Goal: Task Accomplishment & Management: Complete application form

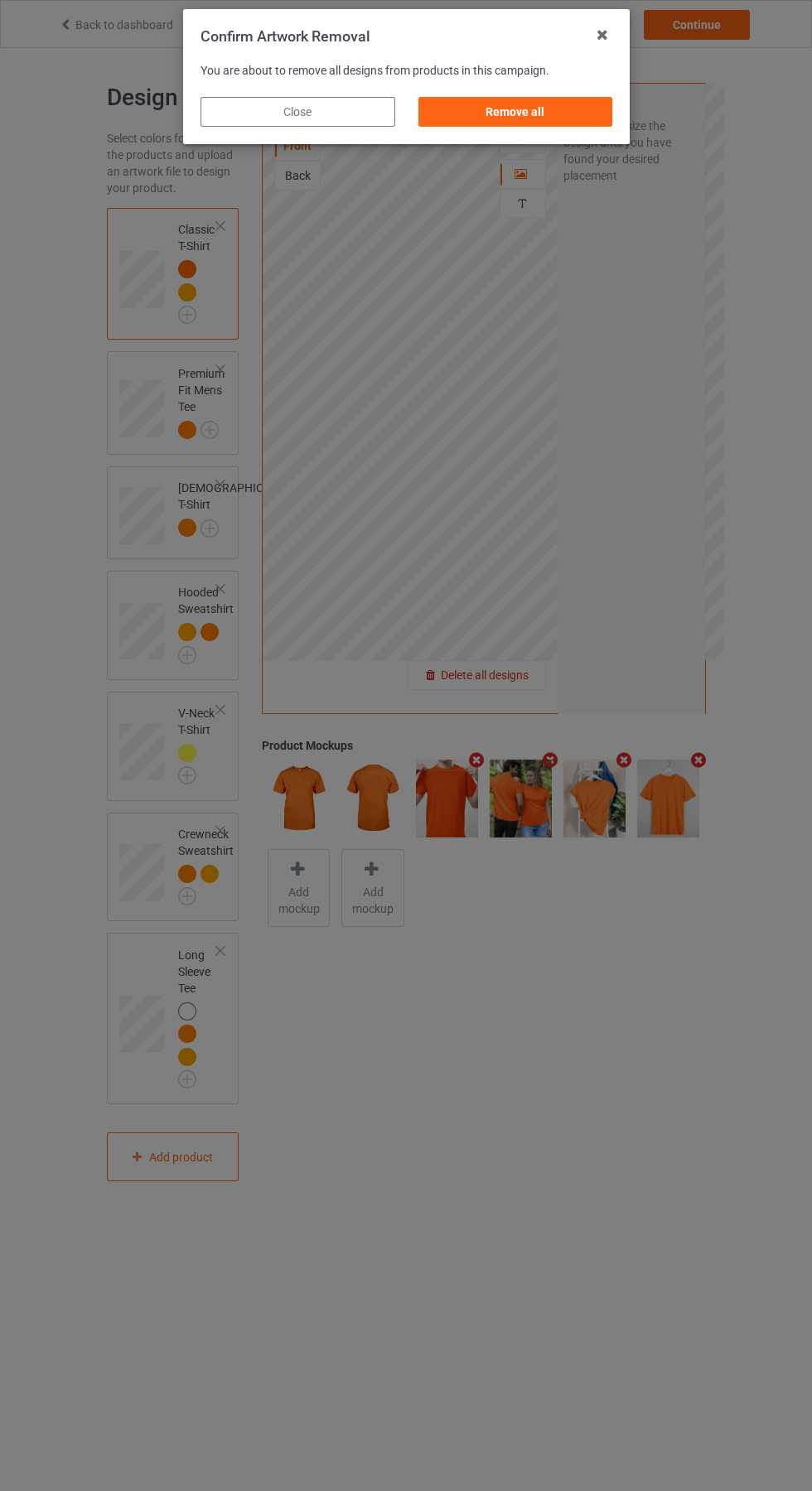
click at [504, 98] on div "Remove all" at bounding box center [515, 111] width 195 height 29
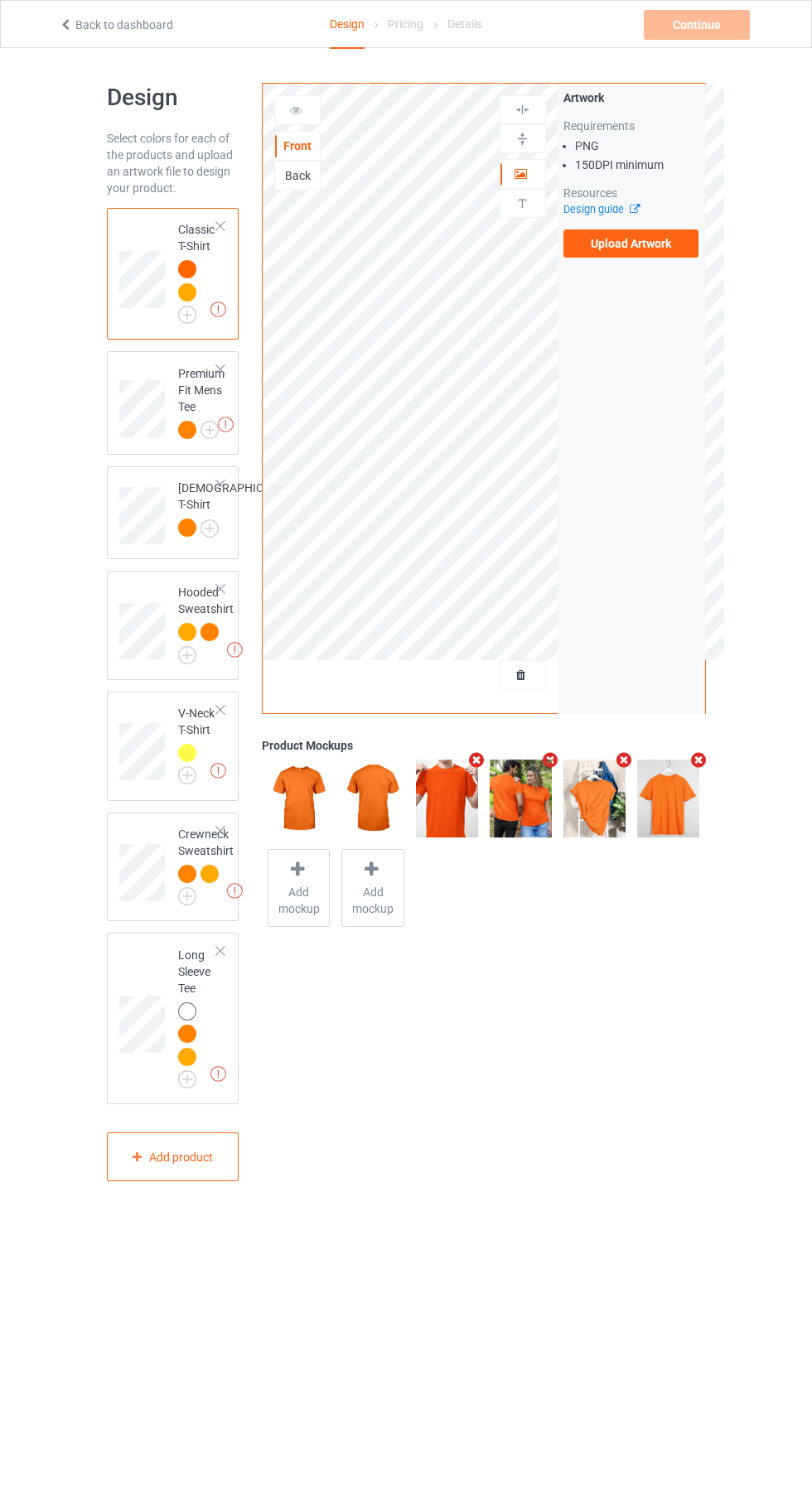
click at [617, 246] on label "Upload Artwork" at bounding box center [630, 244] width 136 height 29
click at [0, 0] on input "Upload Artwork" at bounding box center [0, 0] width 0 height 0
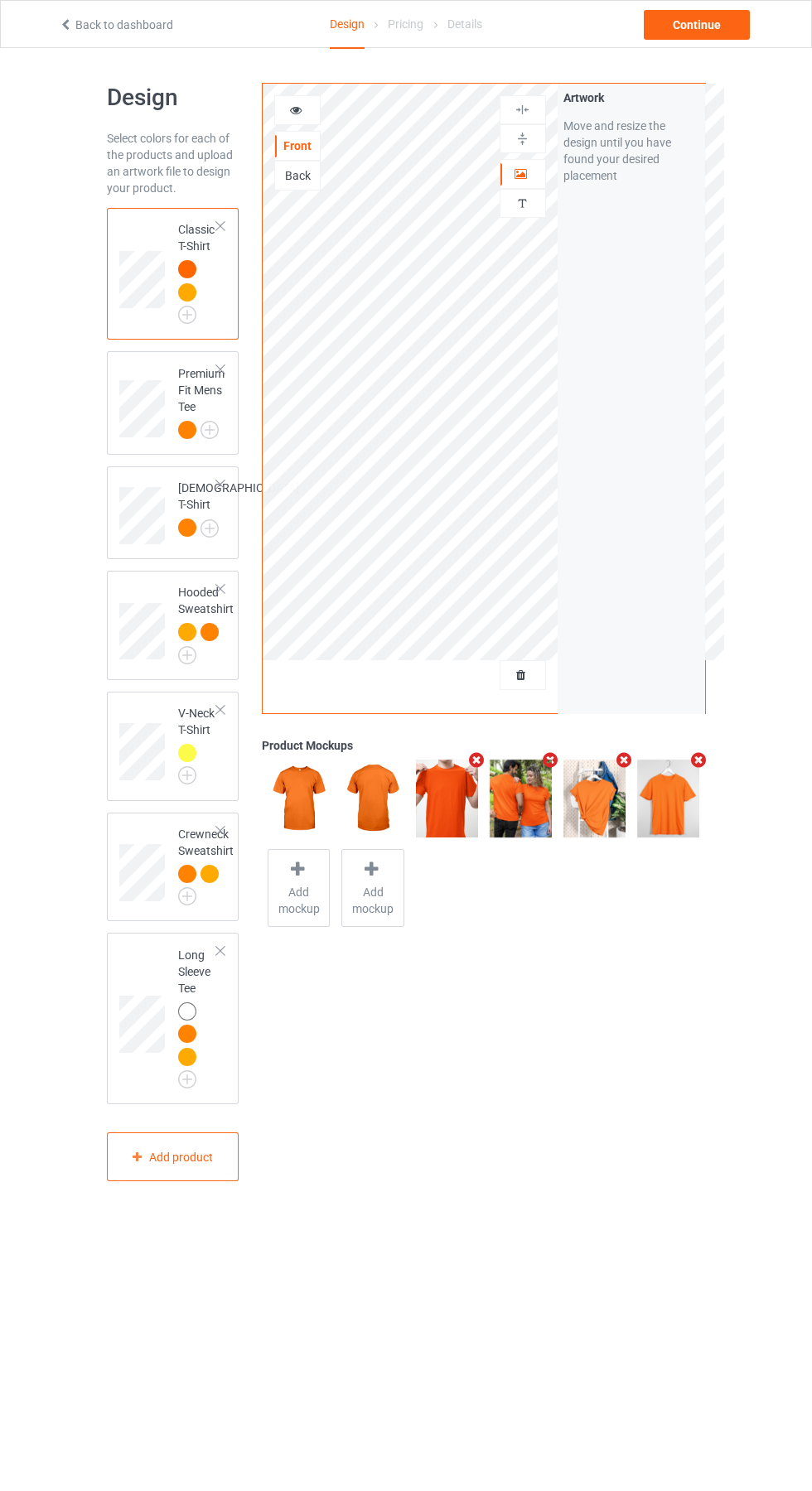
click at [0, 0] on img at bounding box center [0, 0] width 0 height 0
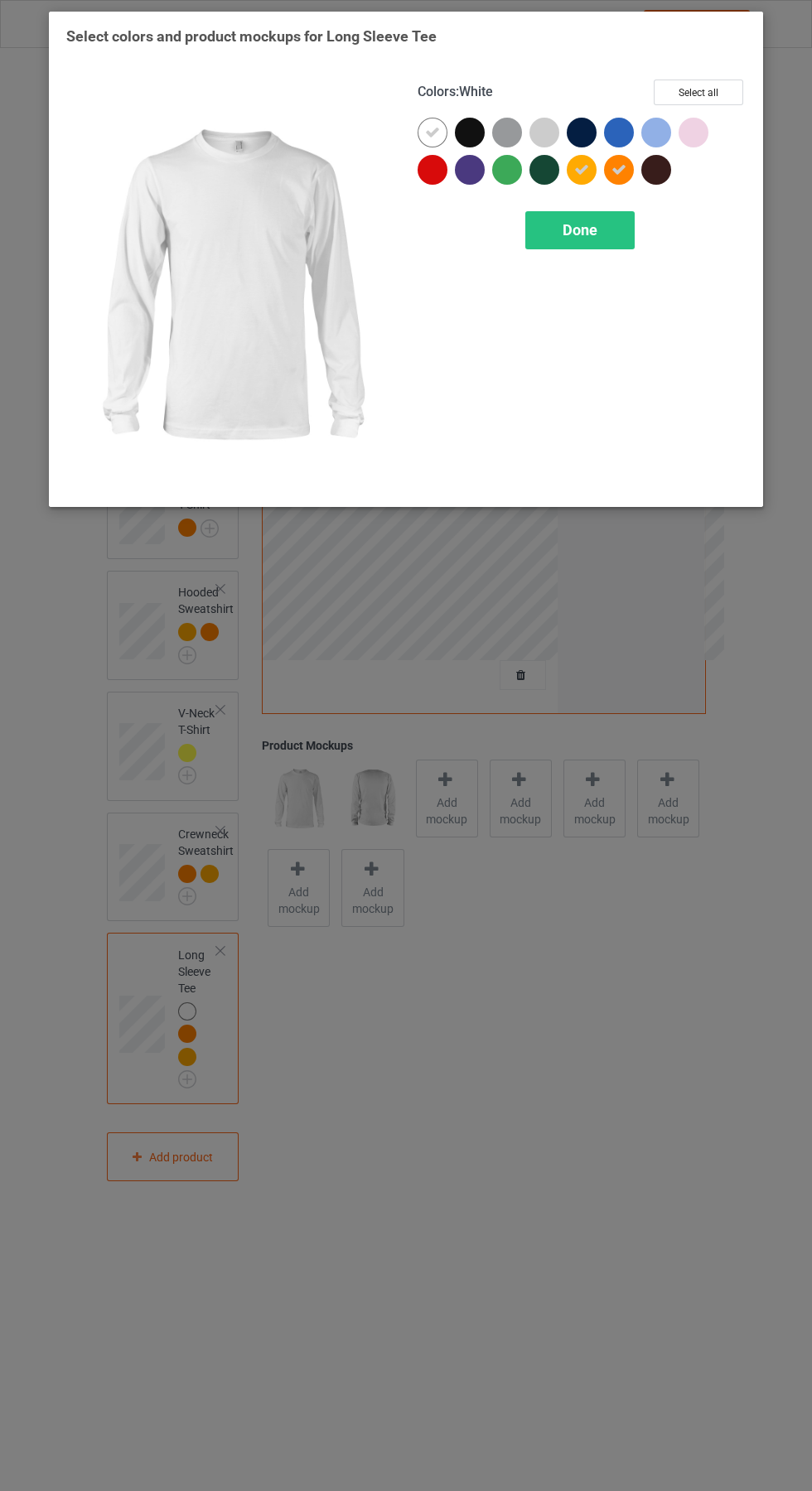
click at [433, 131] on icon at bounding box center [432, 132] width 15 height 15
click at [580, 230] on span "Done" at bounding box center [580, 230] width 35 height 18
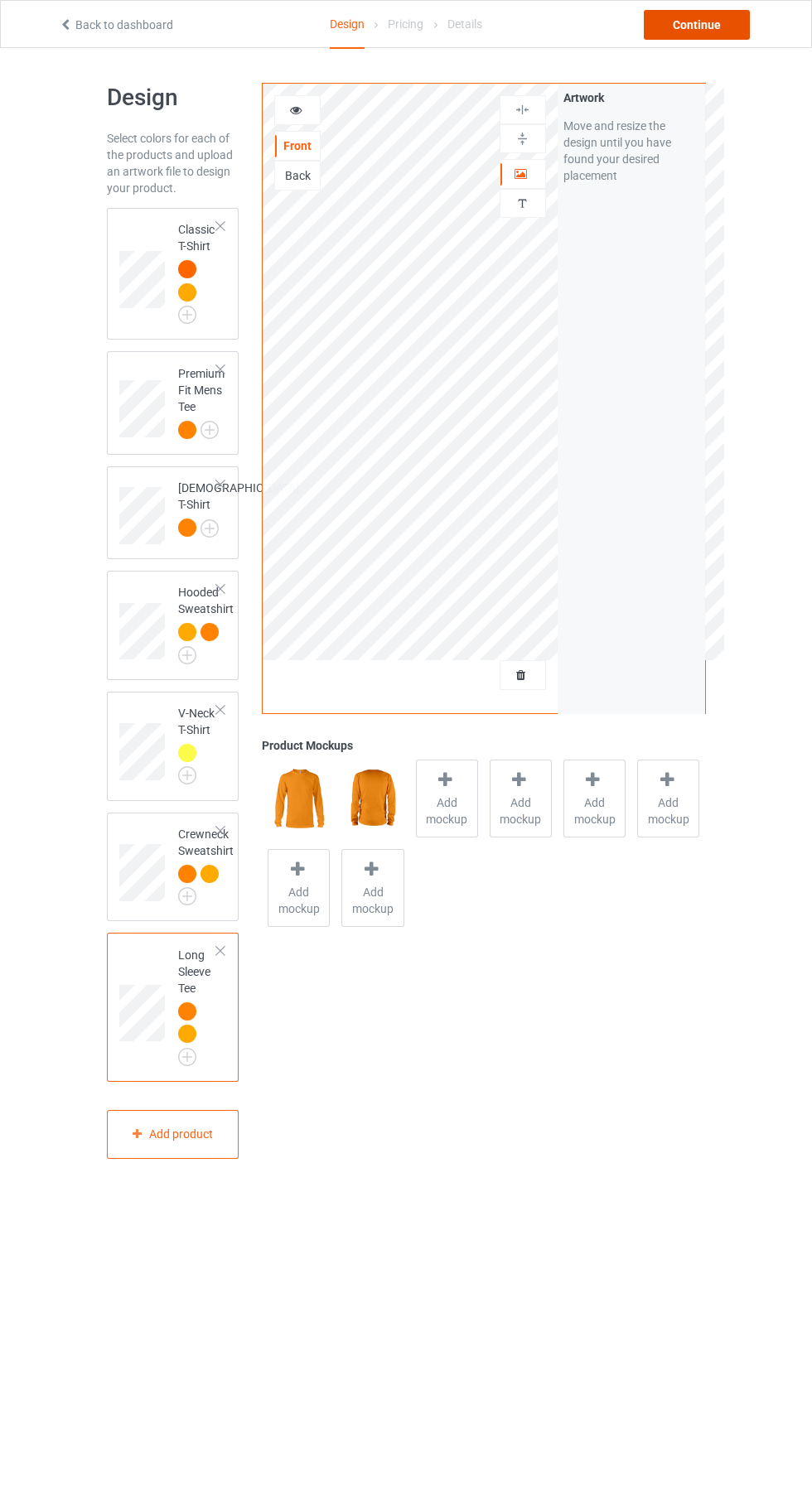
click at [694, 25] on div "Continue" at bounding box center [696, 24] width 106 height 29
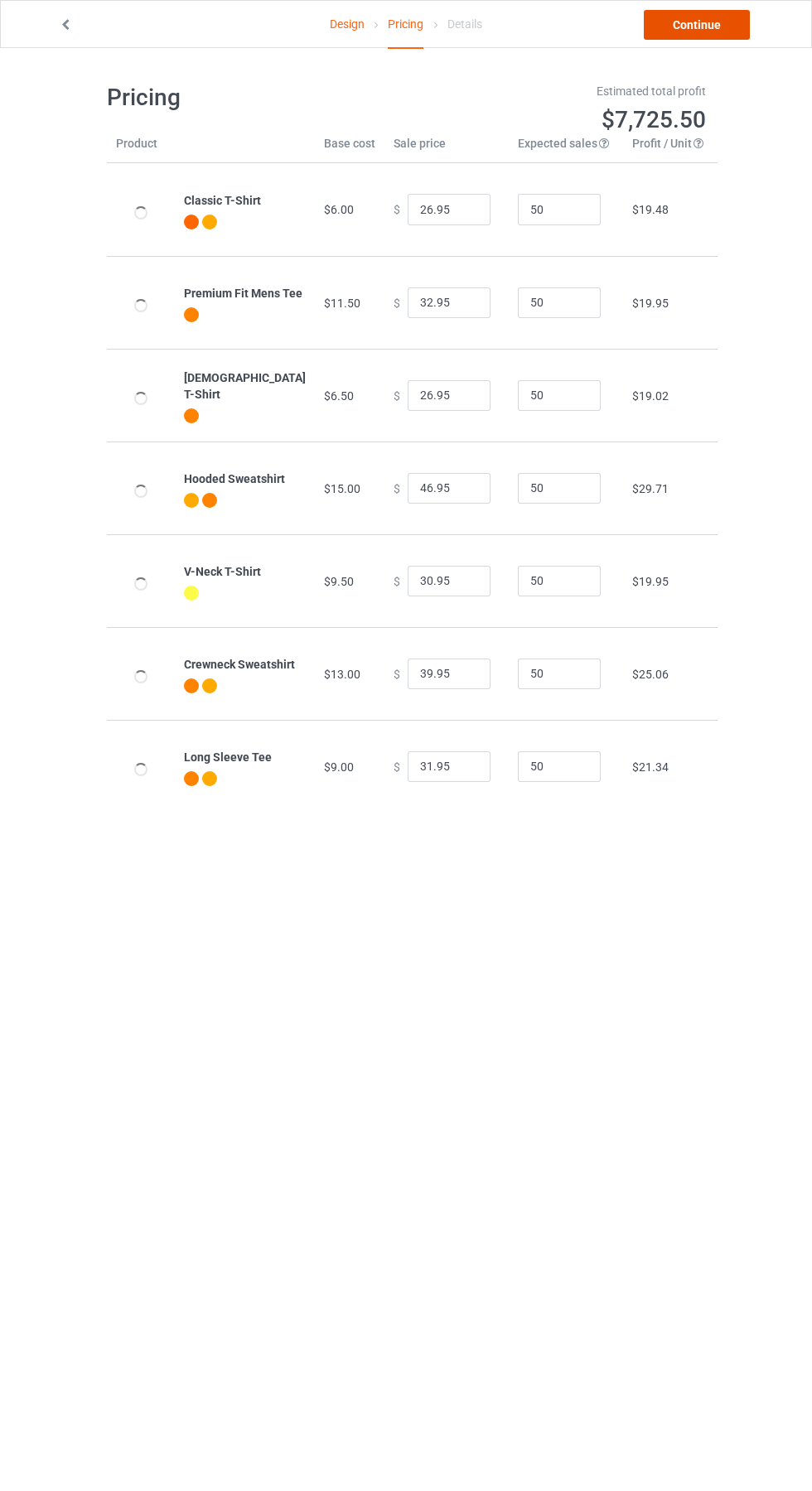
click at [699, 25] on link "Continue" at bounding box center [696, 24] width 106 height 29
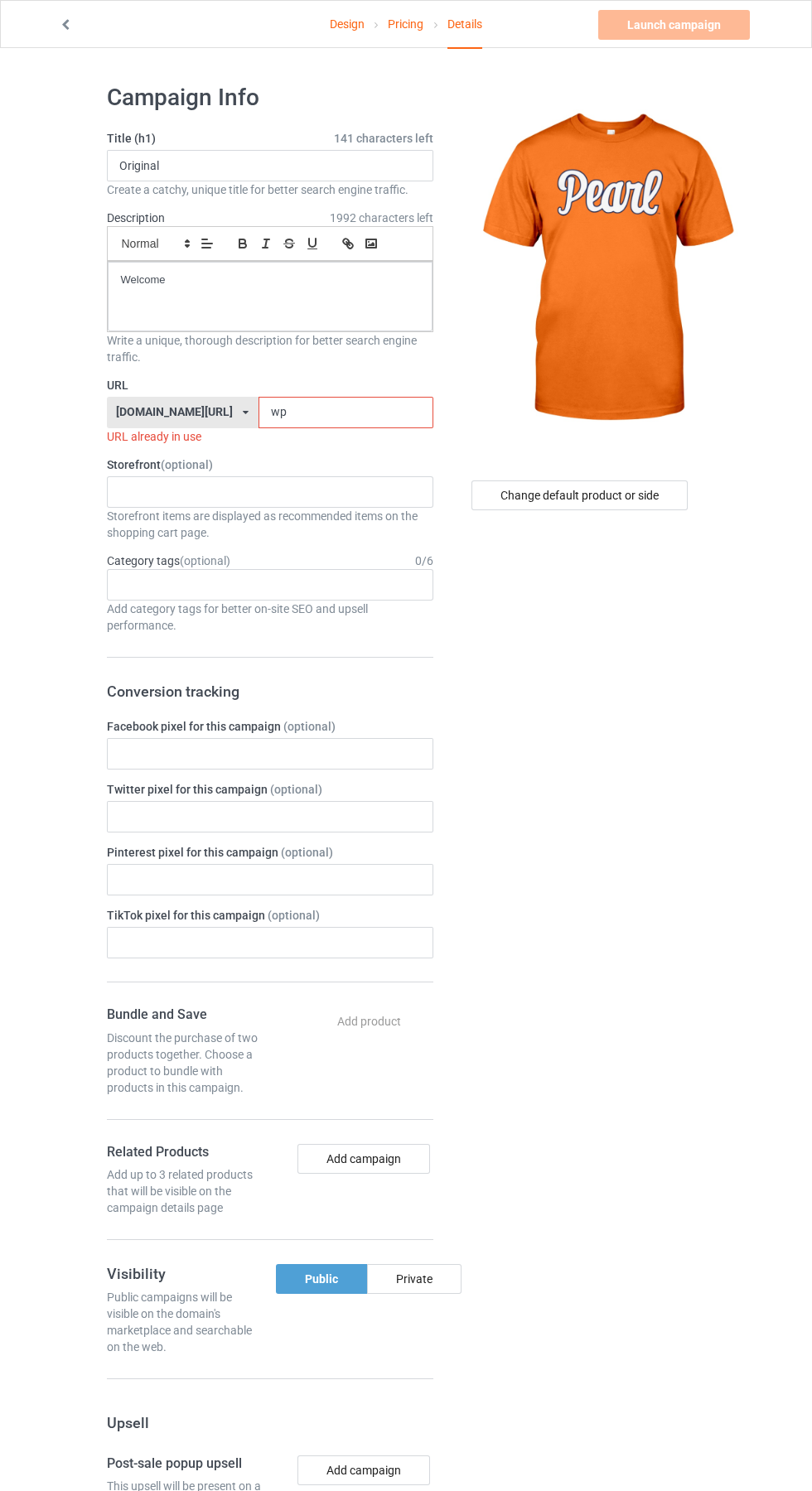
click at [293, 411] on input "wp" at bounding box center [345, 412] width 175 height 31
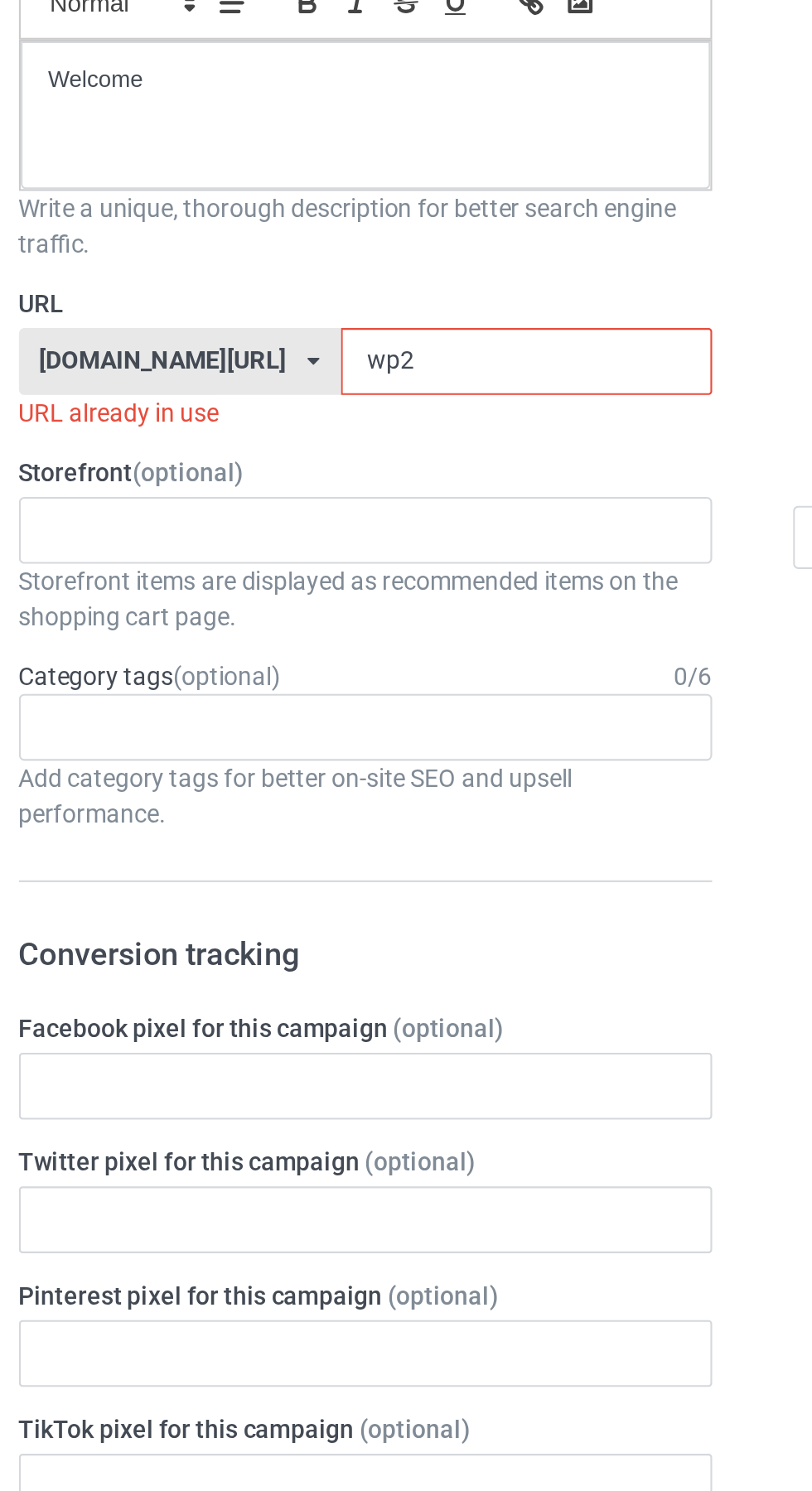
type input "wp21"
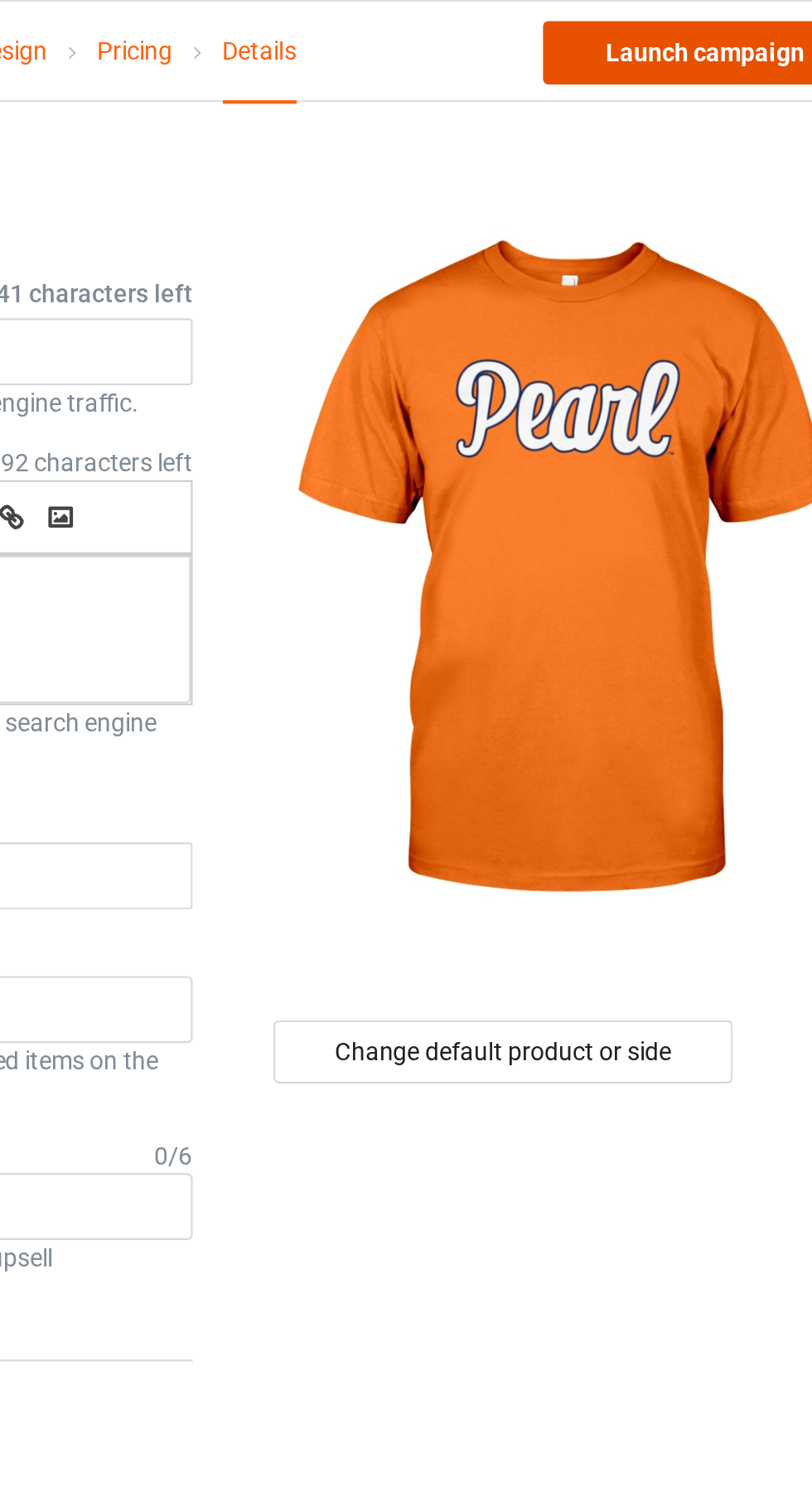
click at [683, 27] on link "Launch campaign" at bounding box center [674, 24] width 151 height 29
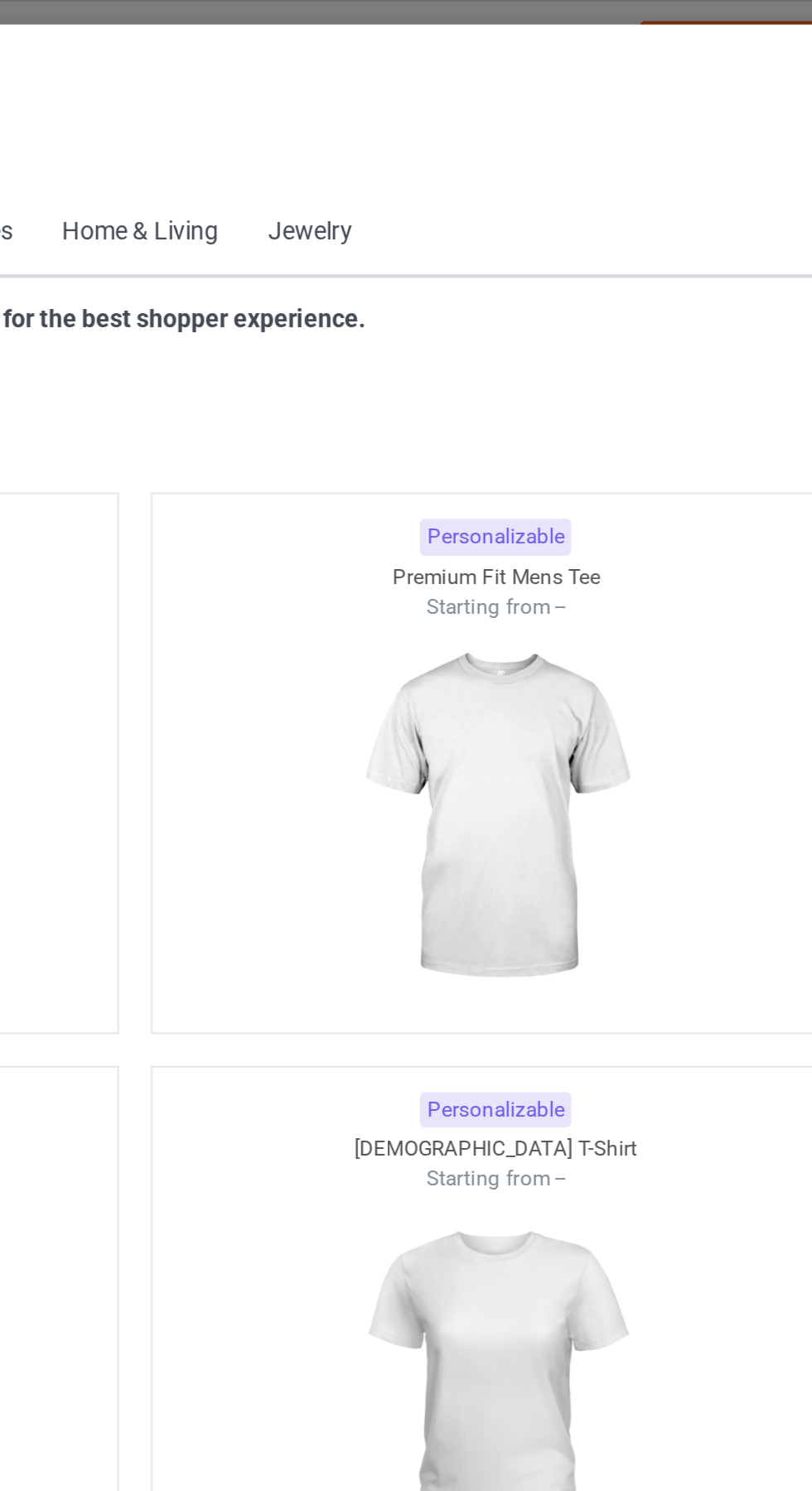
click at [606, 104] on div "Starter Pack Apparel Accessories Home & Living Jewelry" at bounding box center [405, 109] width 598 height 40
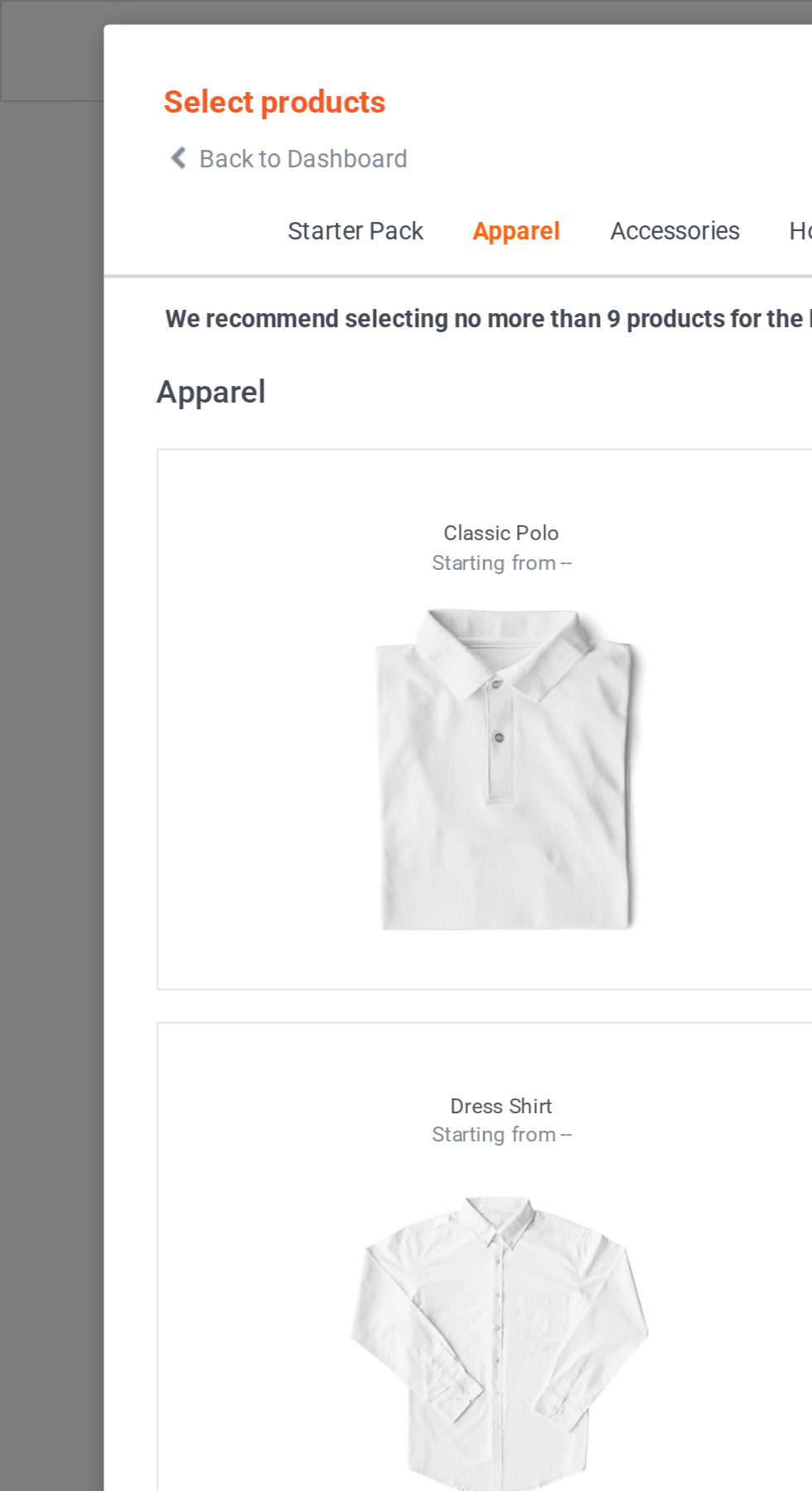
click at [96, 72] on span "Back to Dashboard" at bounding box center [142, 74] width 99 height 13
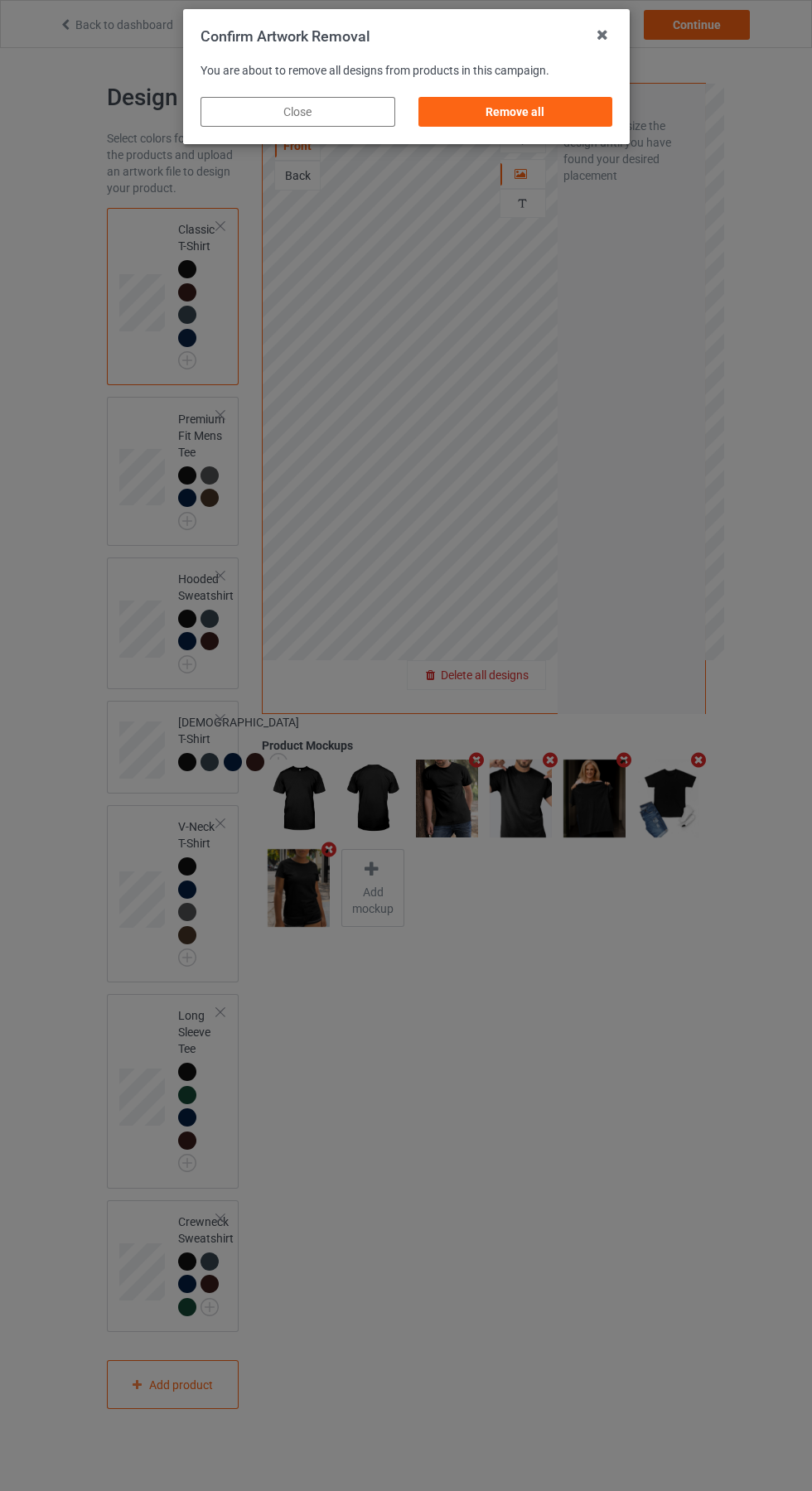
click at [492, 108] on div "Remove all" at bounding box center [515, 111] width 195 height 29
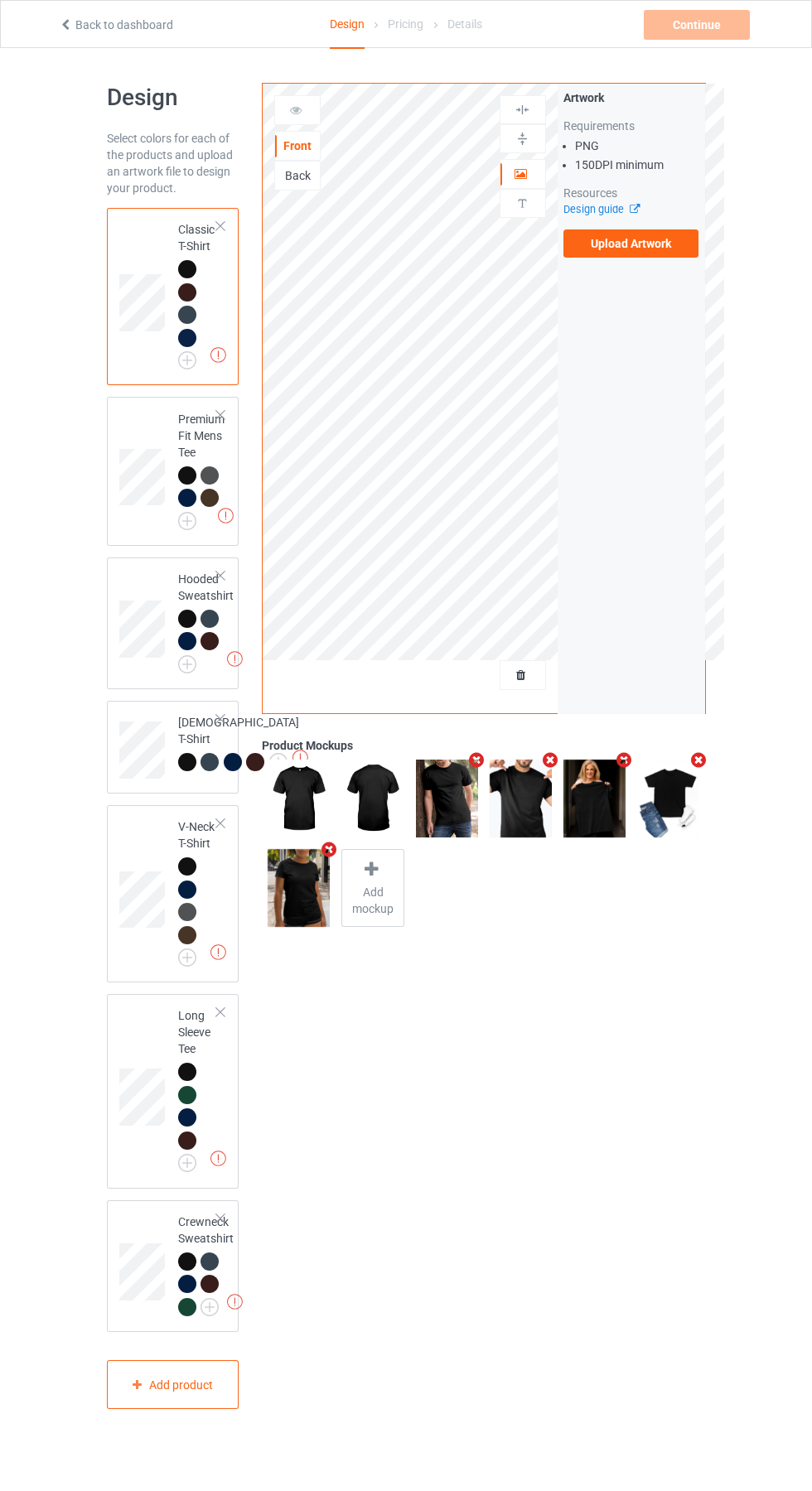
click at [675, 274] on div "Artwork Requirements PNG 150 DPI minimum Resources Design guide Upload Artwork" at bounding box center [631, 398] width 148 height 630
click at [662, 251] on label "Upload Artwork" at bounding box center [630, 244] width 136 height 29
click at [0, 0] on input "Upload Artwork" at bounding box center [0, 0] width 0 height 0
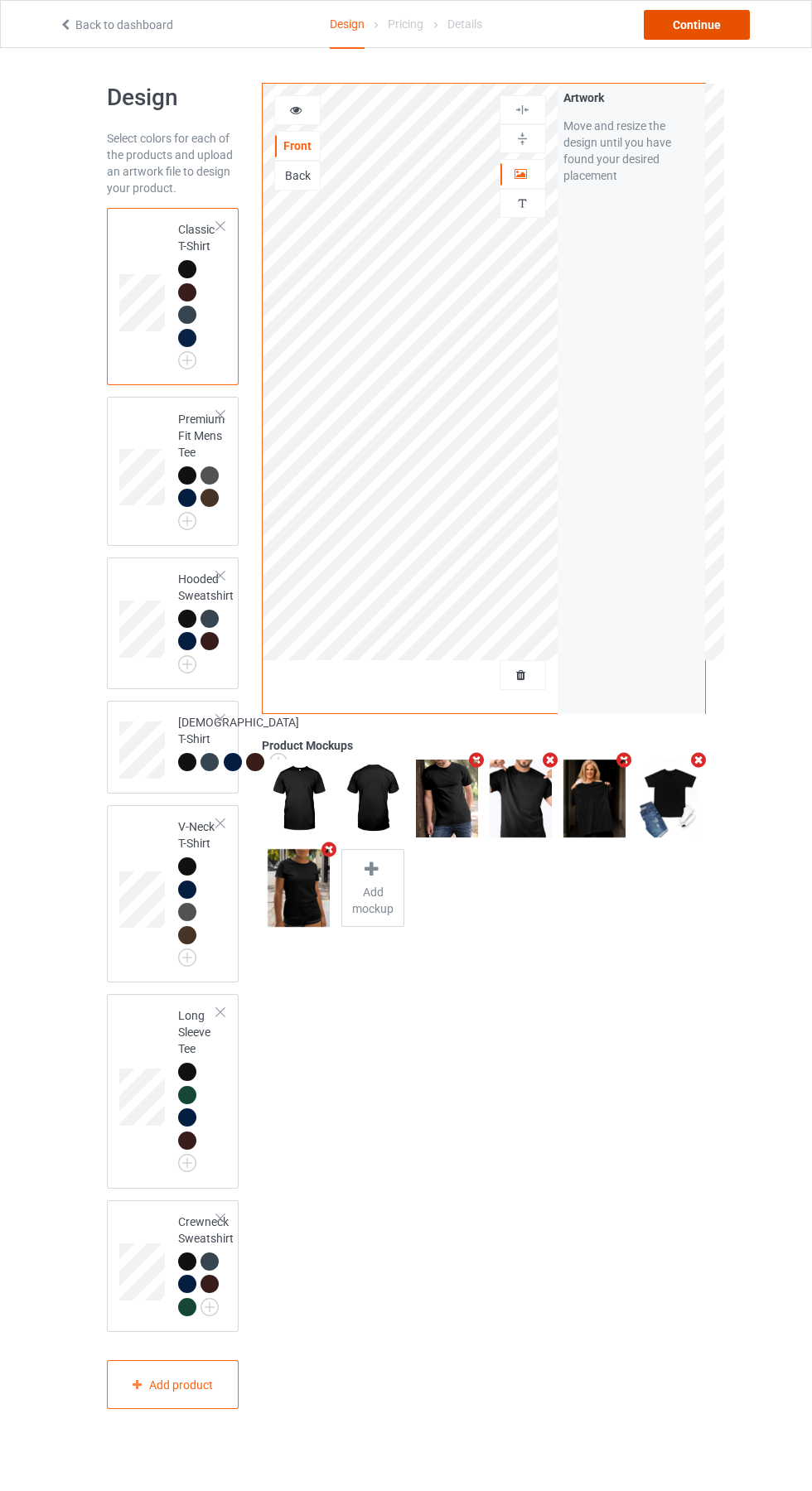
click at [710, 17] on div "Continue" at bounding box center [696, 24] width 106 height 29
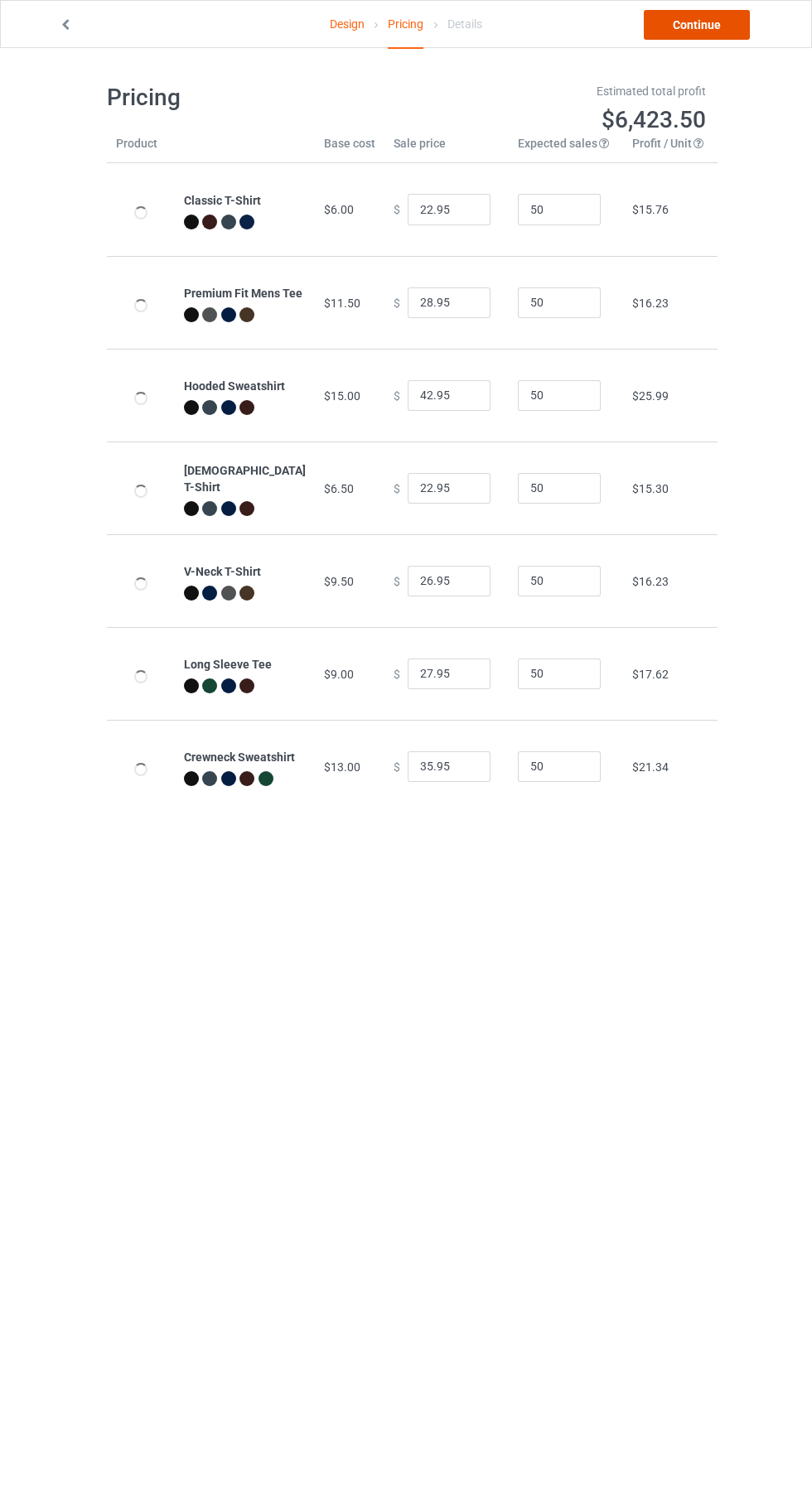
click at [718, 33] on link "Continue" at bounding box center [696, 24] width 106 height 29
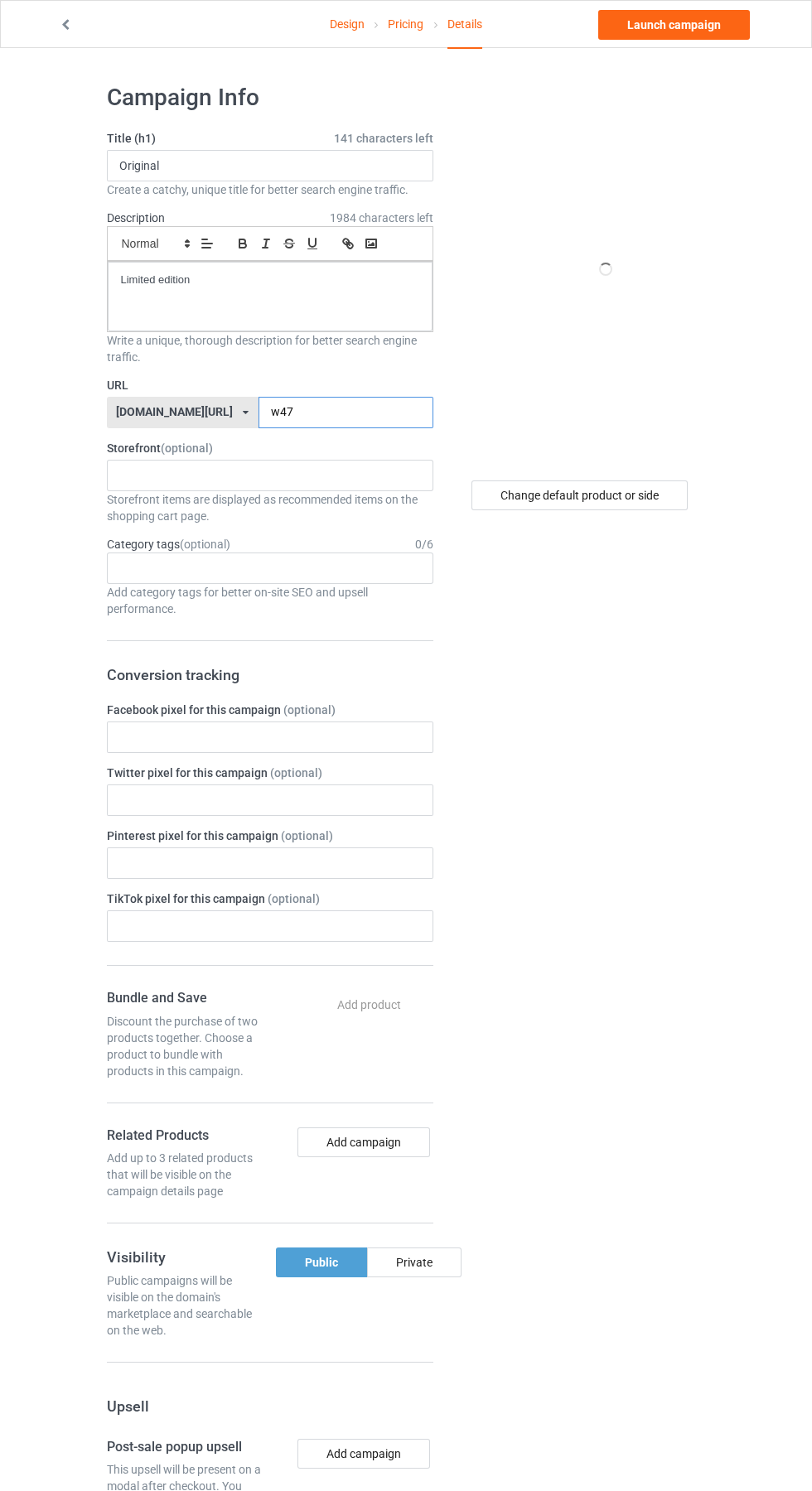
click at [313, 412] on input "w47" at bounding box center [345, 412] width 175 height 31
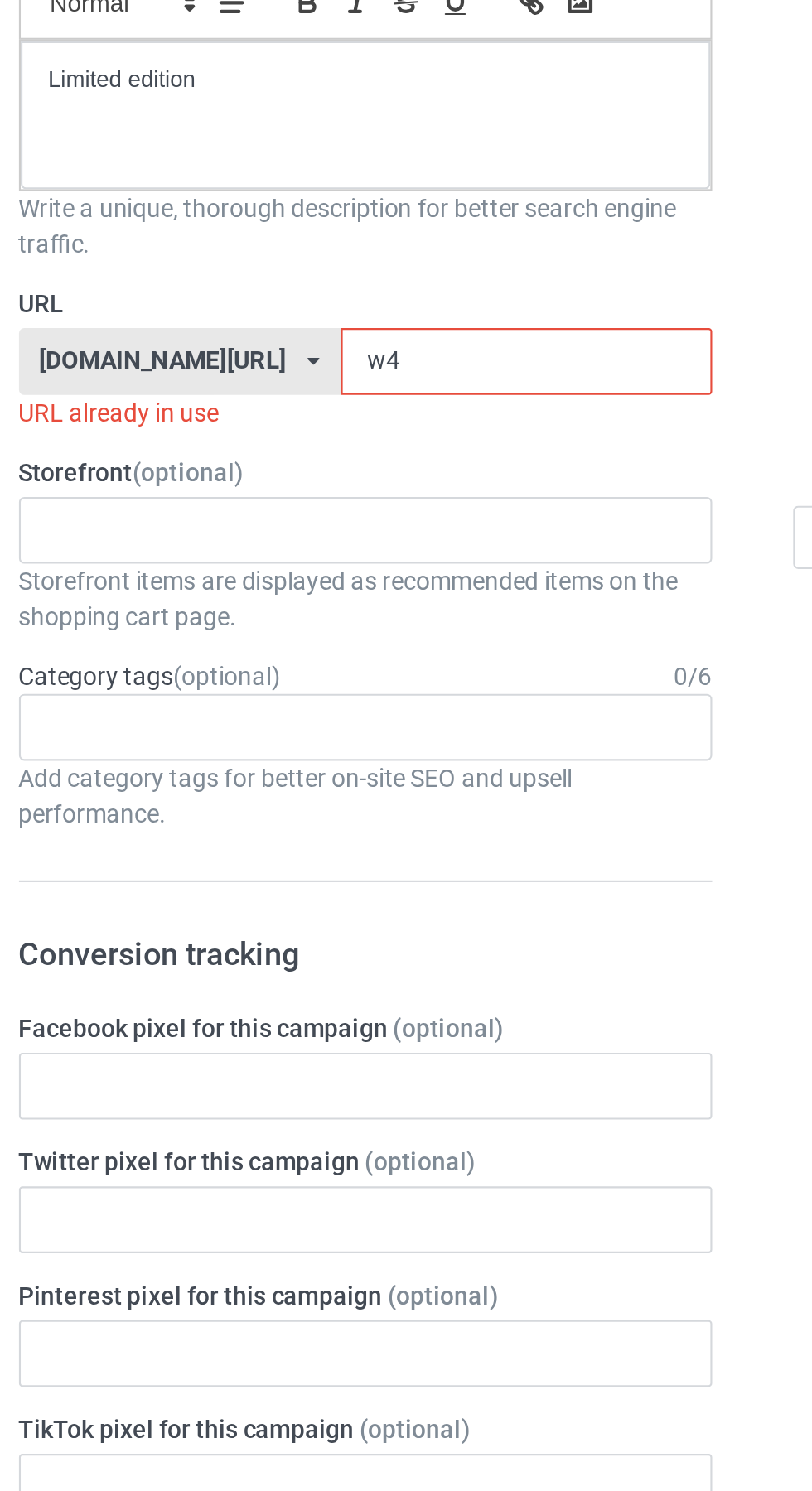
type input "w"
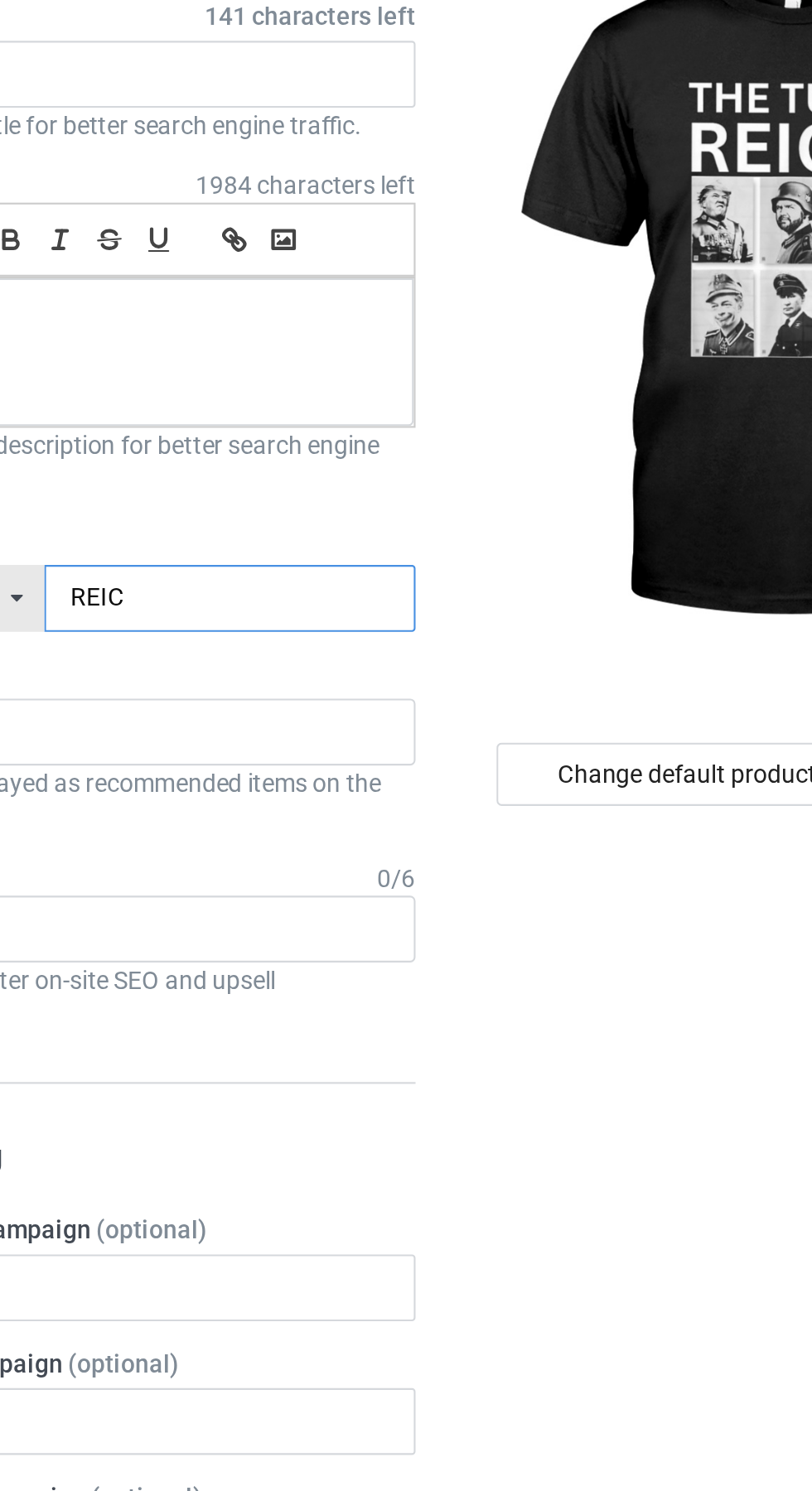
type input "REICH"
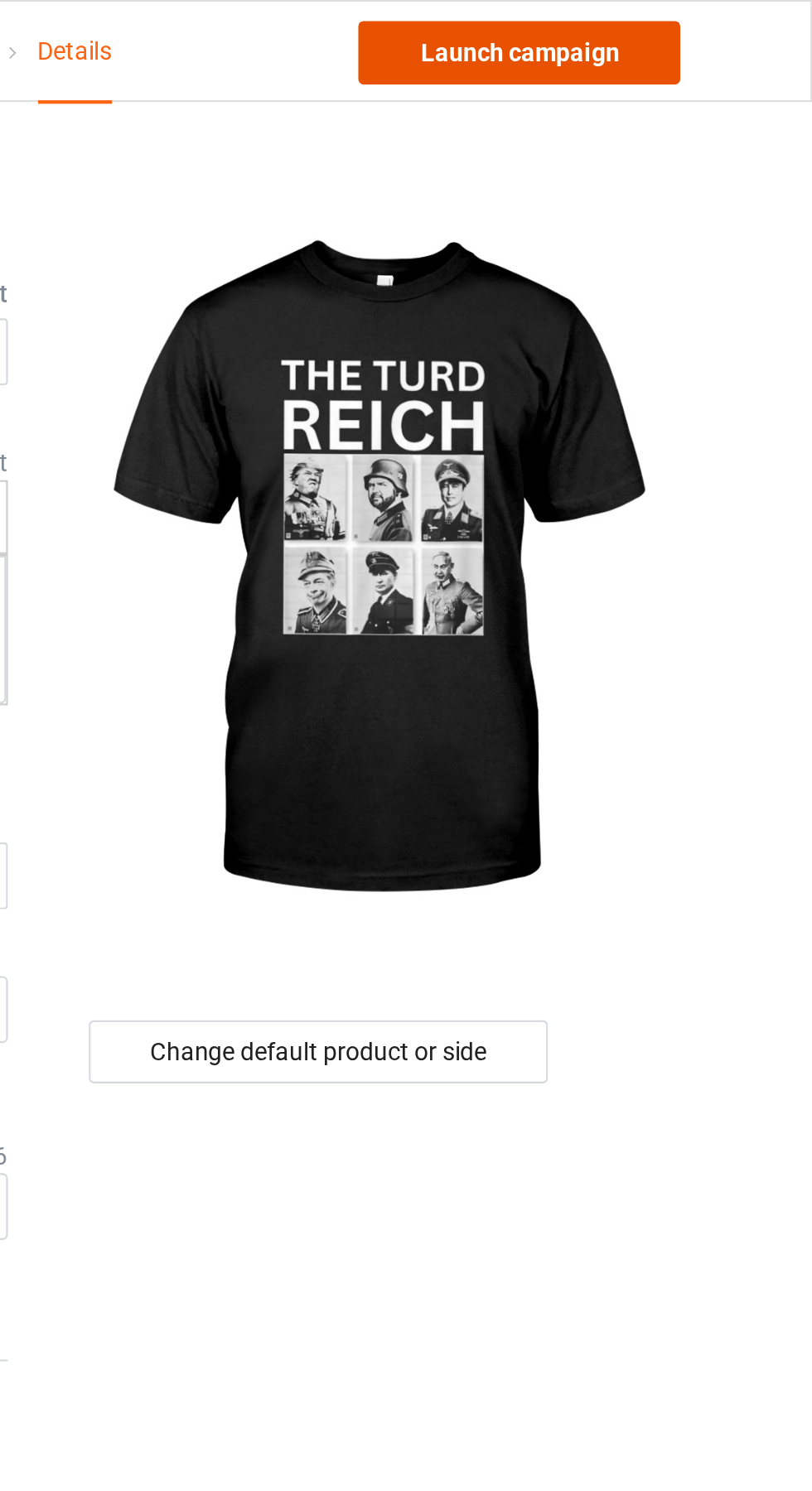
click at [714, 19] on link "Launch campaign" at bounding box center [674, 24] width 151 height 29
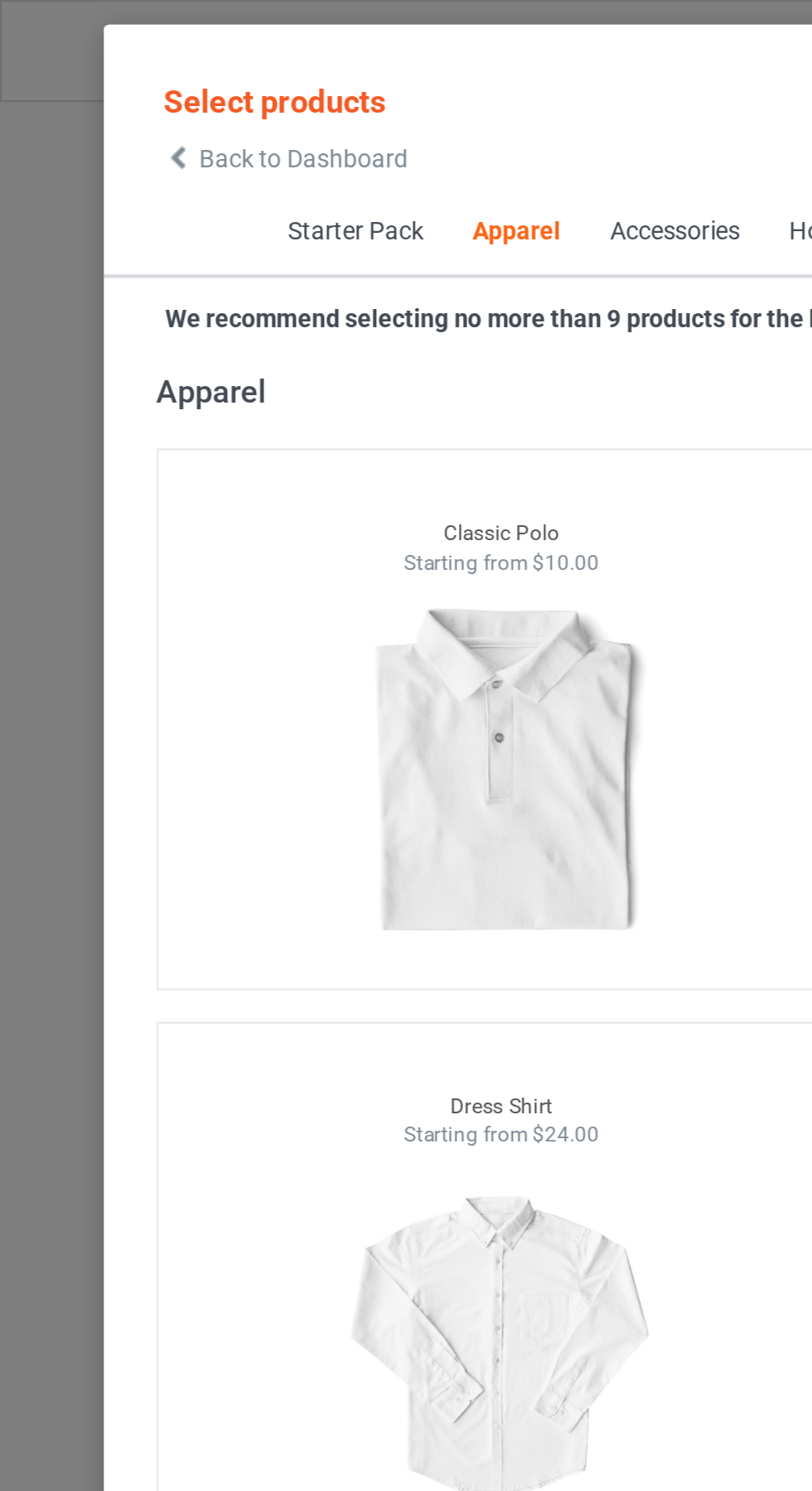
click at [84, 75] on icon at bounding box center [85, 74] width 14 height 12
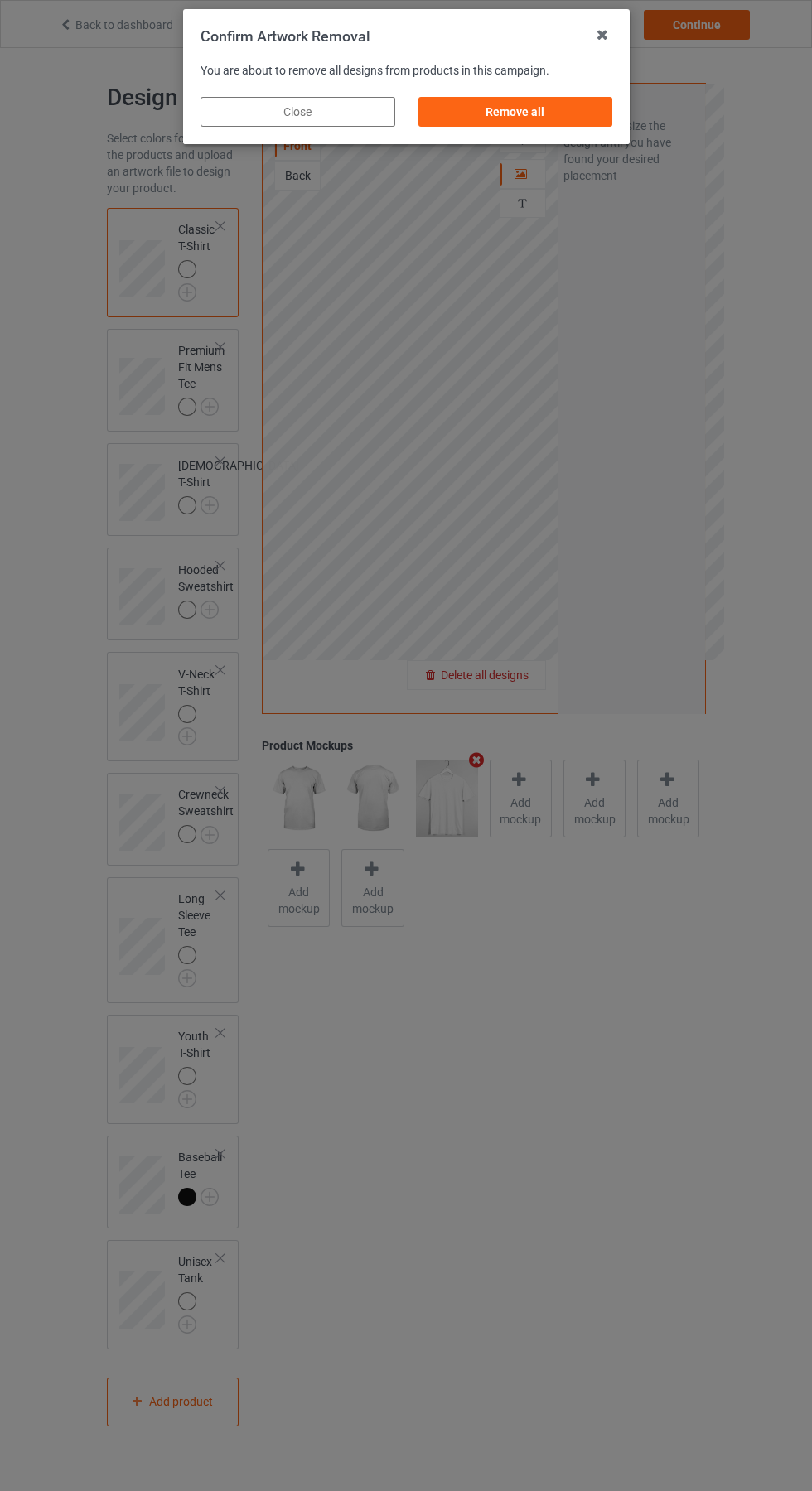
click at [506, 101] on div "Remove all" at bounding box center [515, 111] width 195 height 29
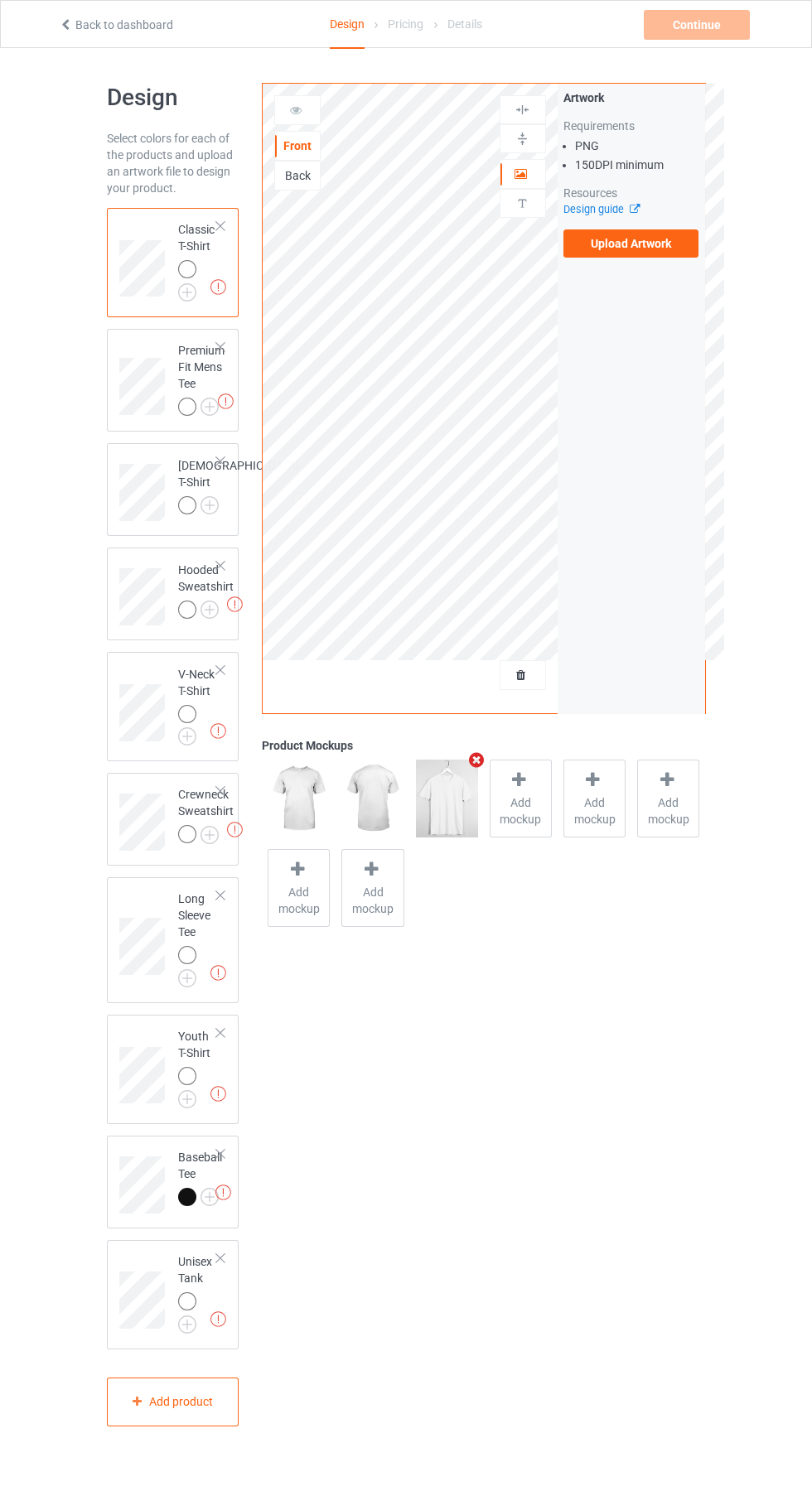
click at [639, 249] on label "Upload Artwork" at bounding box center [630, 244] width 136 height 29
click at [0, 0] on input "Upload Artwork" at bounding box center [0, 0] width 0 height 0
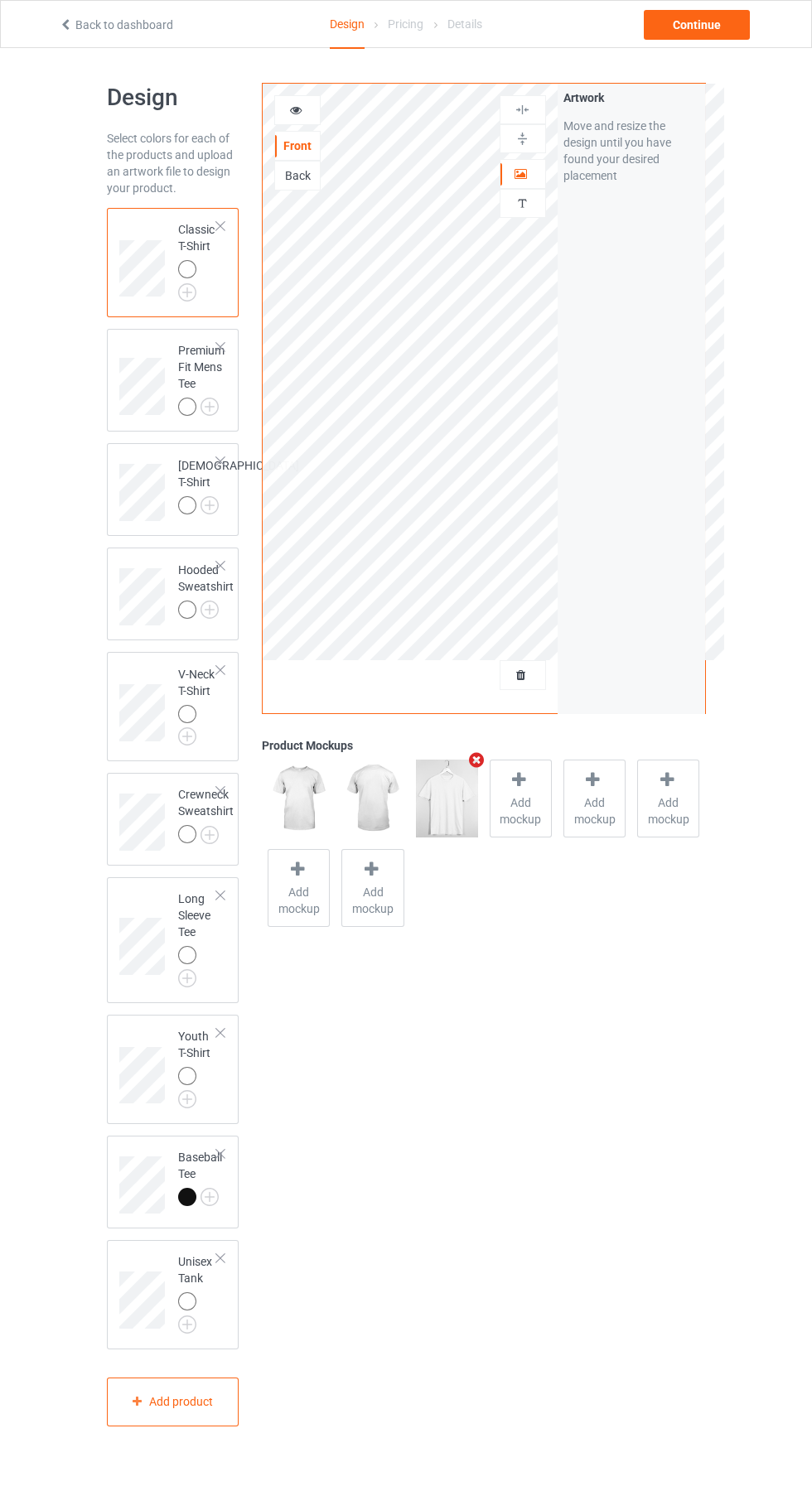
click at [0, 0] on img at bounding box center [0, 0] width 0 height 0
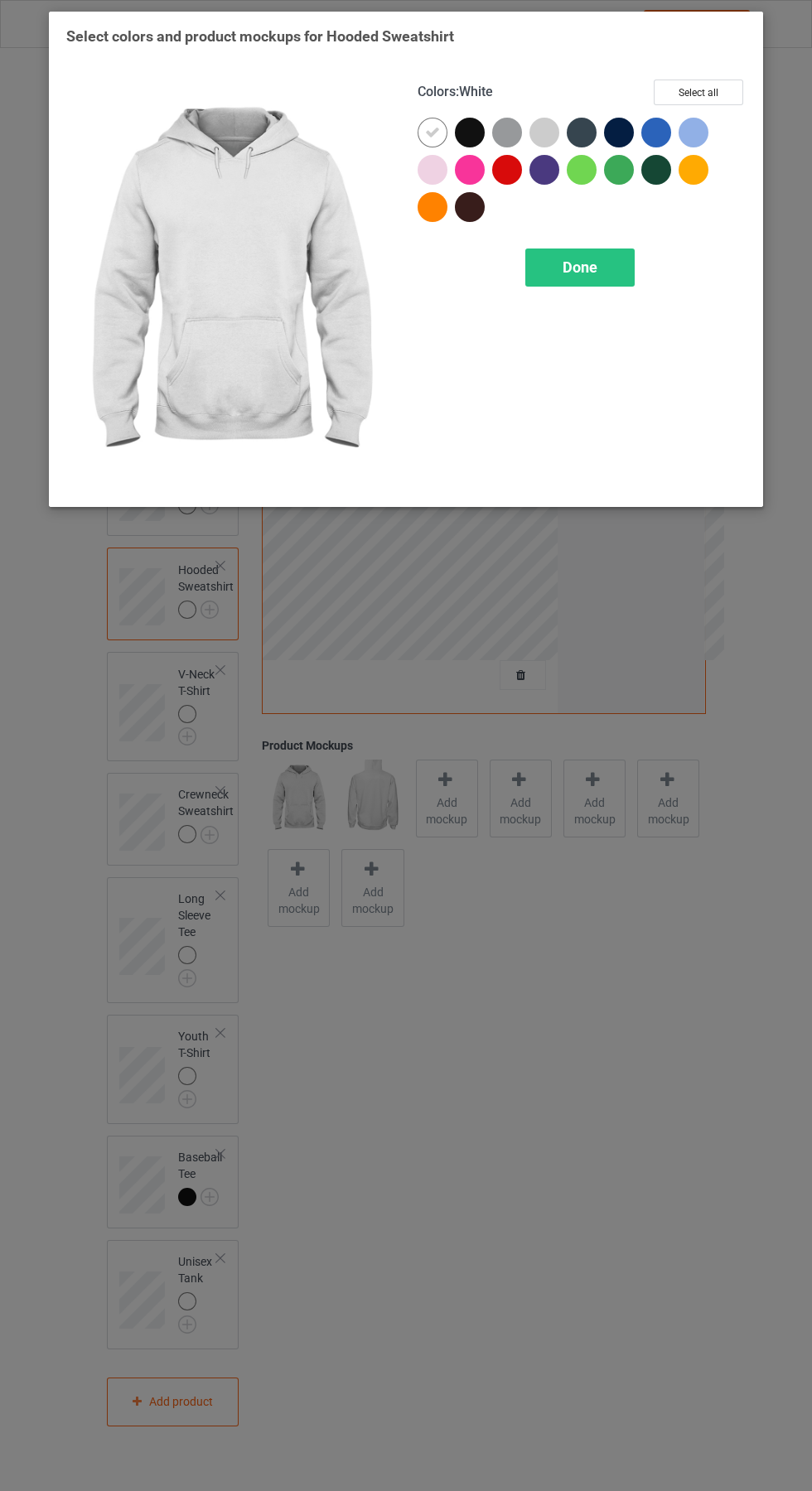
click at [597, 253] on div "Done" at bounding box center [580, 267] width 110 height 38
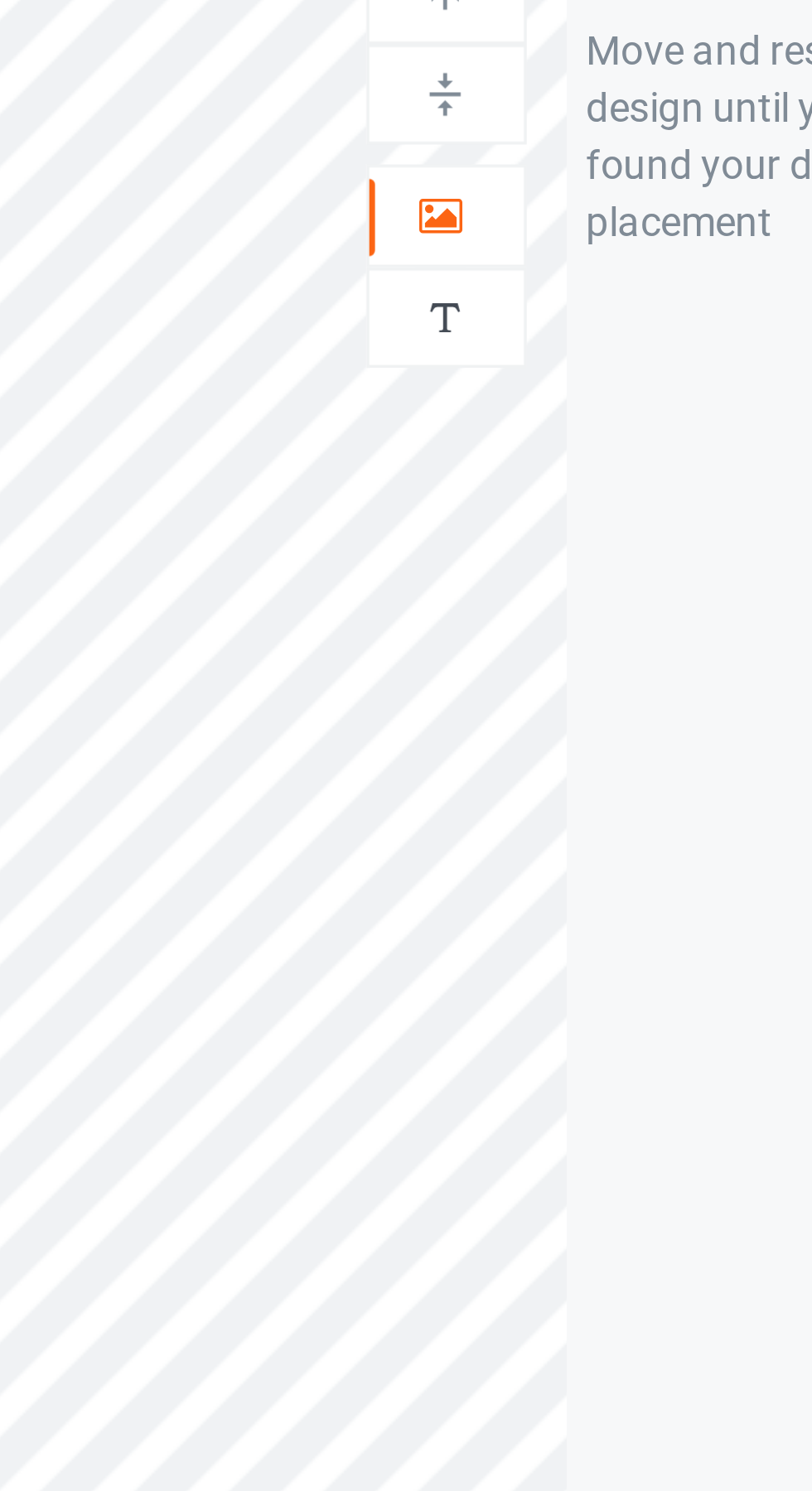
click at [524, 175] on icon at bounding box center [522, 171] width 14 height 12
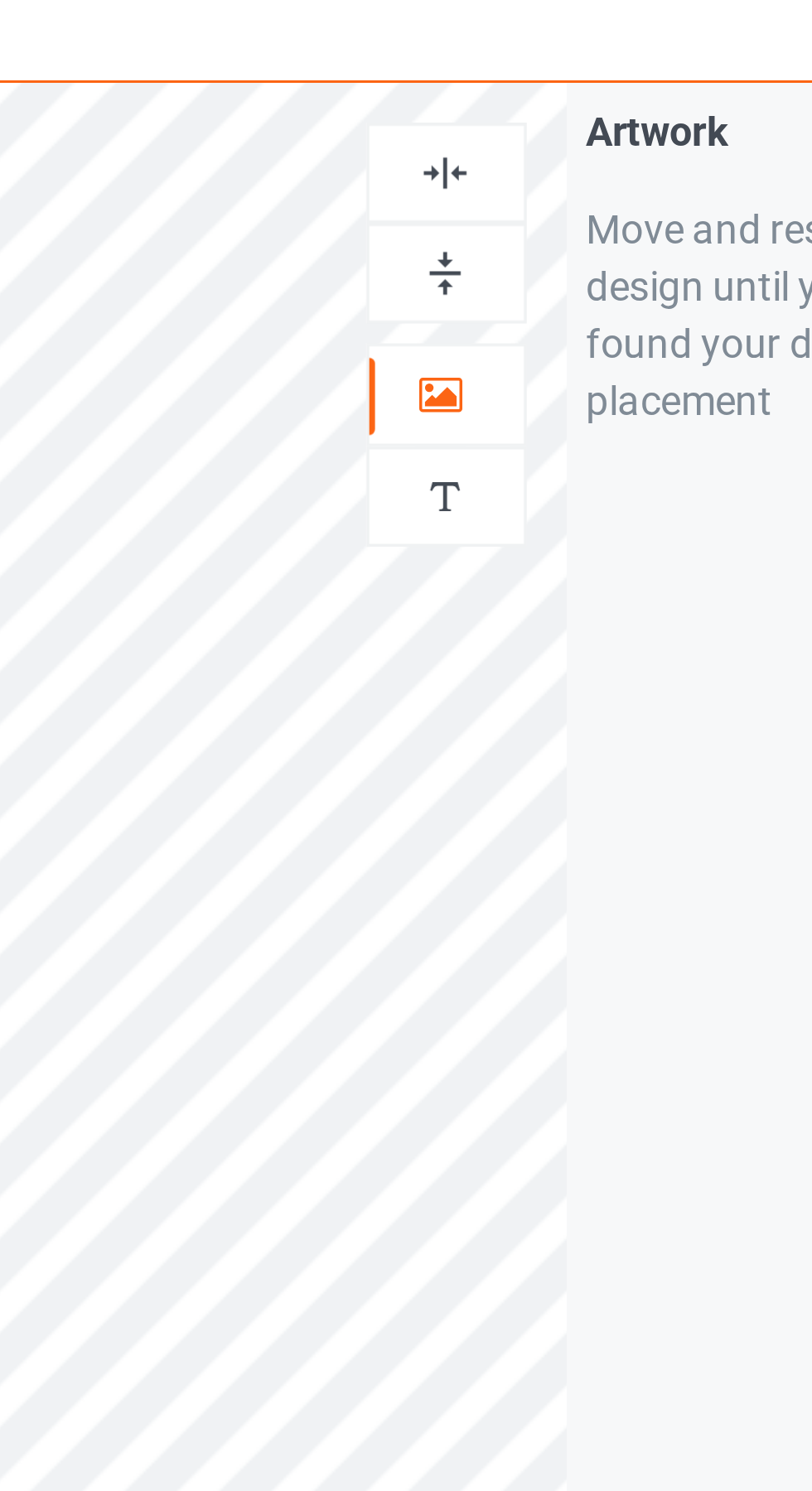
click at [526, 108] on img at bounding box center [523, 110] width 16 height 16
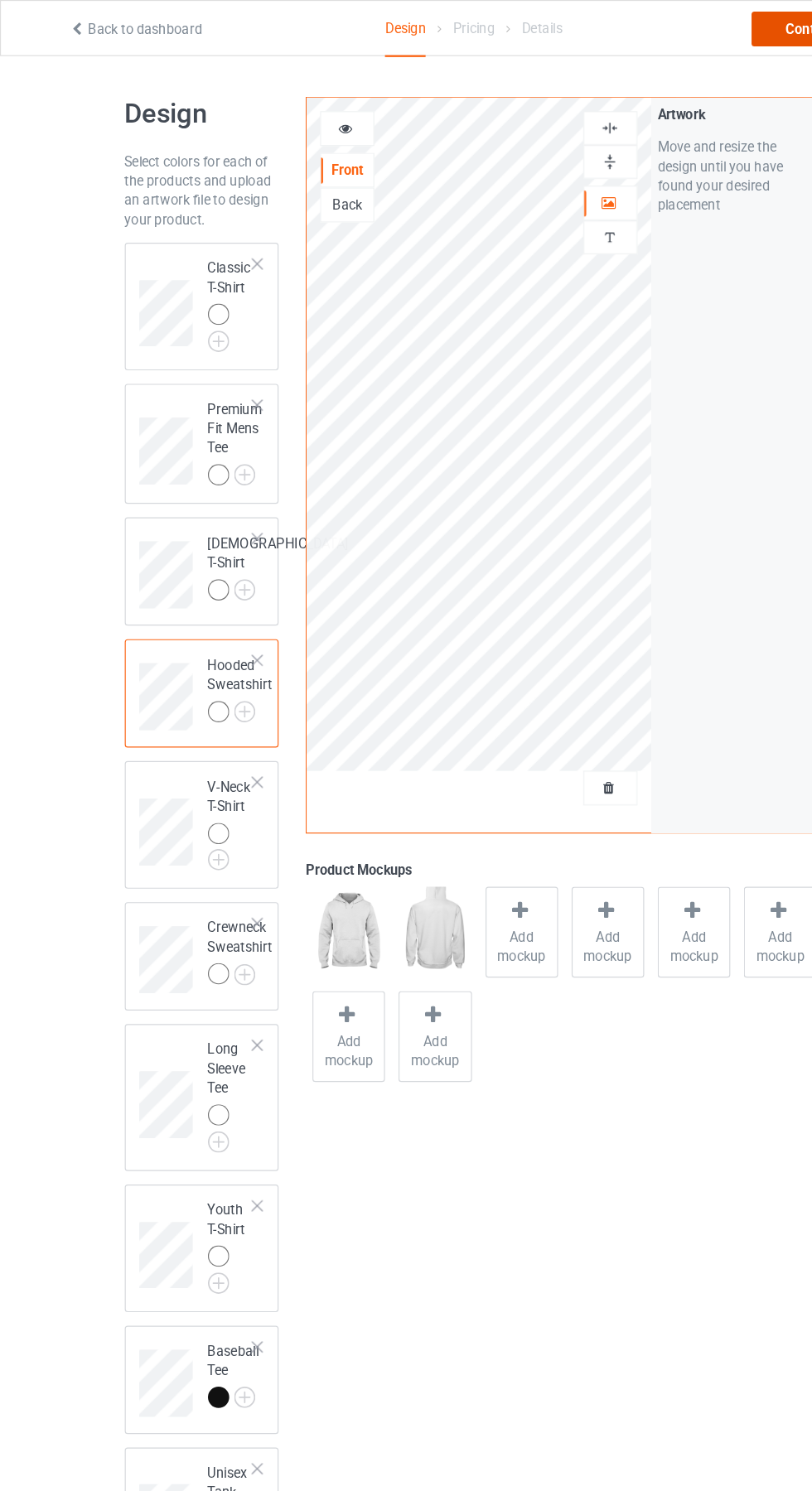
click at [680, 37] on div "Continue" at bounding box center [696, 24] width 106 height 29
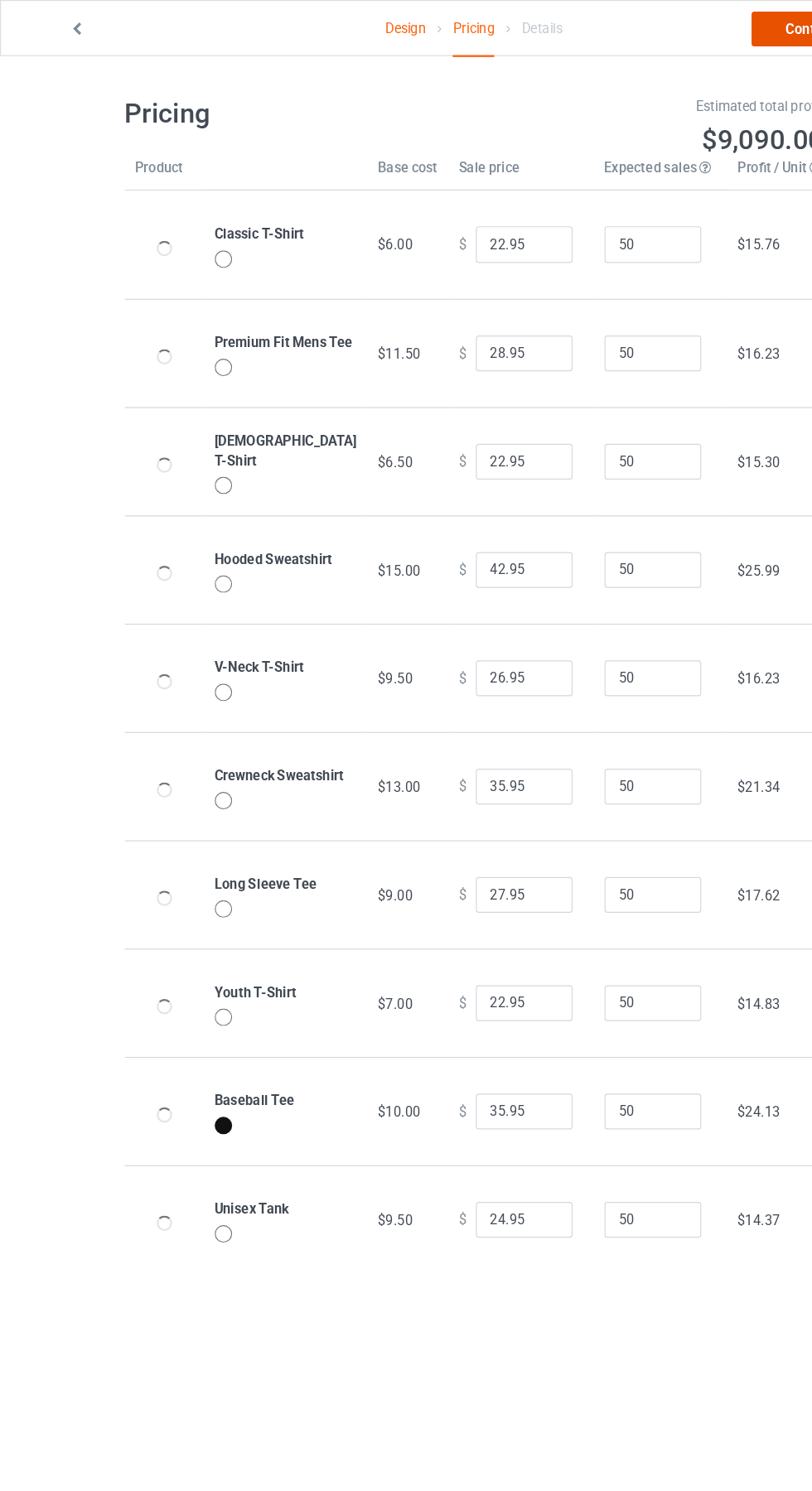
click at [670, 27] on link "Continue" at bounding box center [696, 24] width 106 height 29
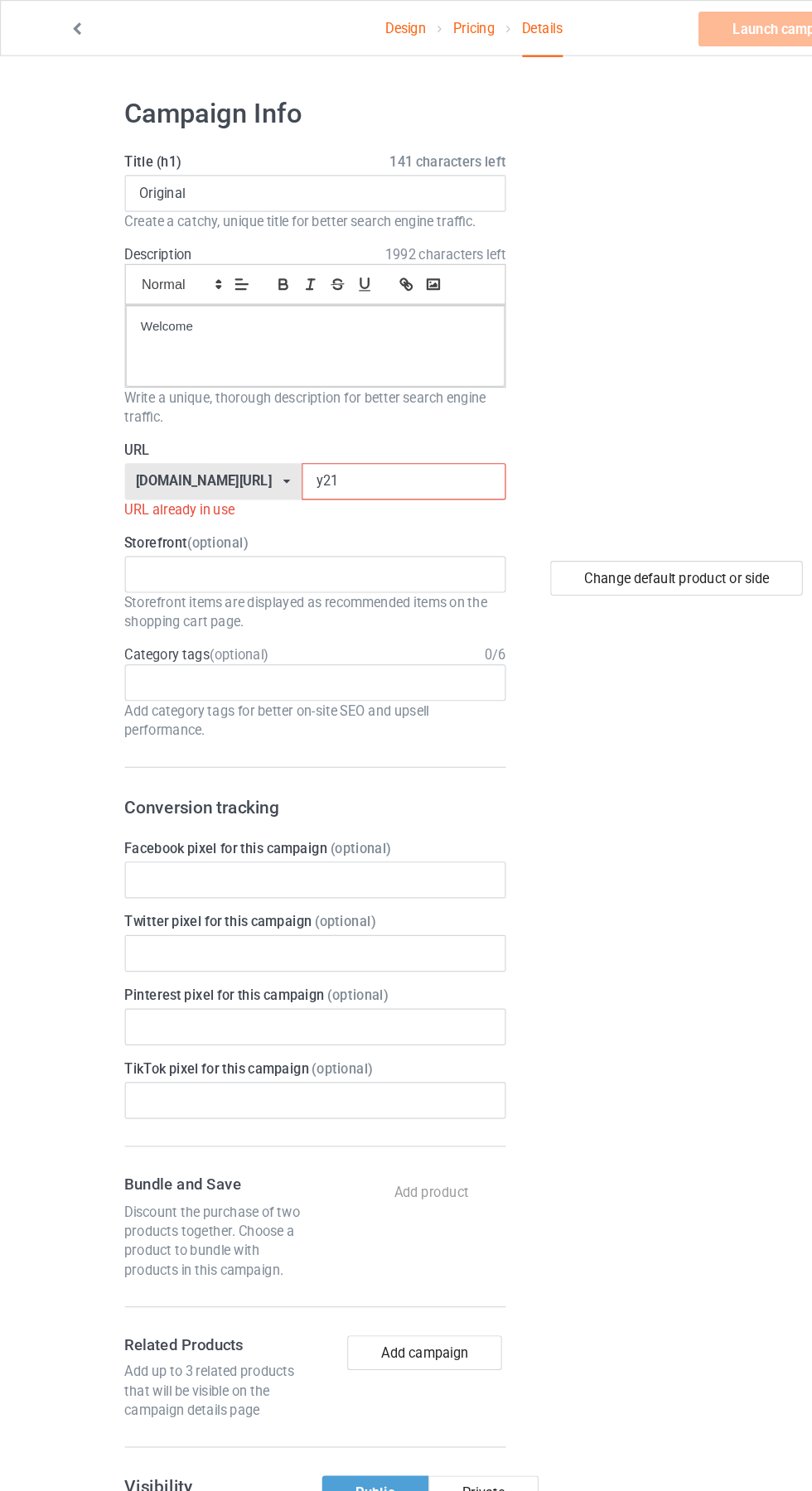
click at [258, 412] on input "y21" at bounding box center [345, 412] width 175 height 31
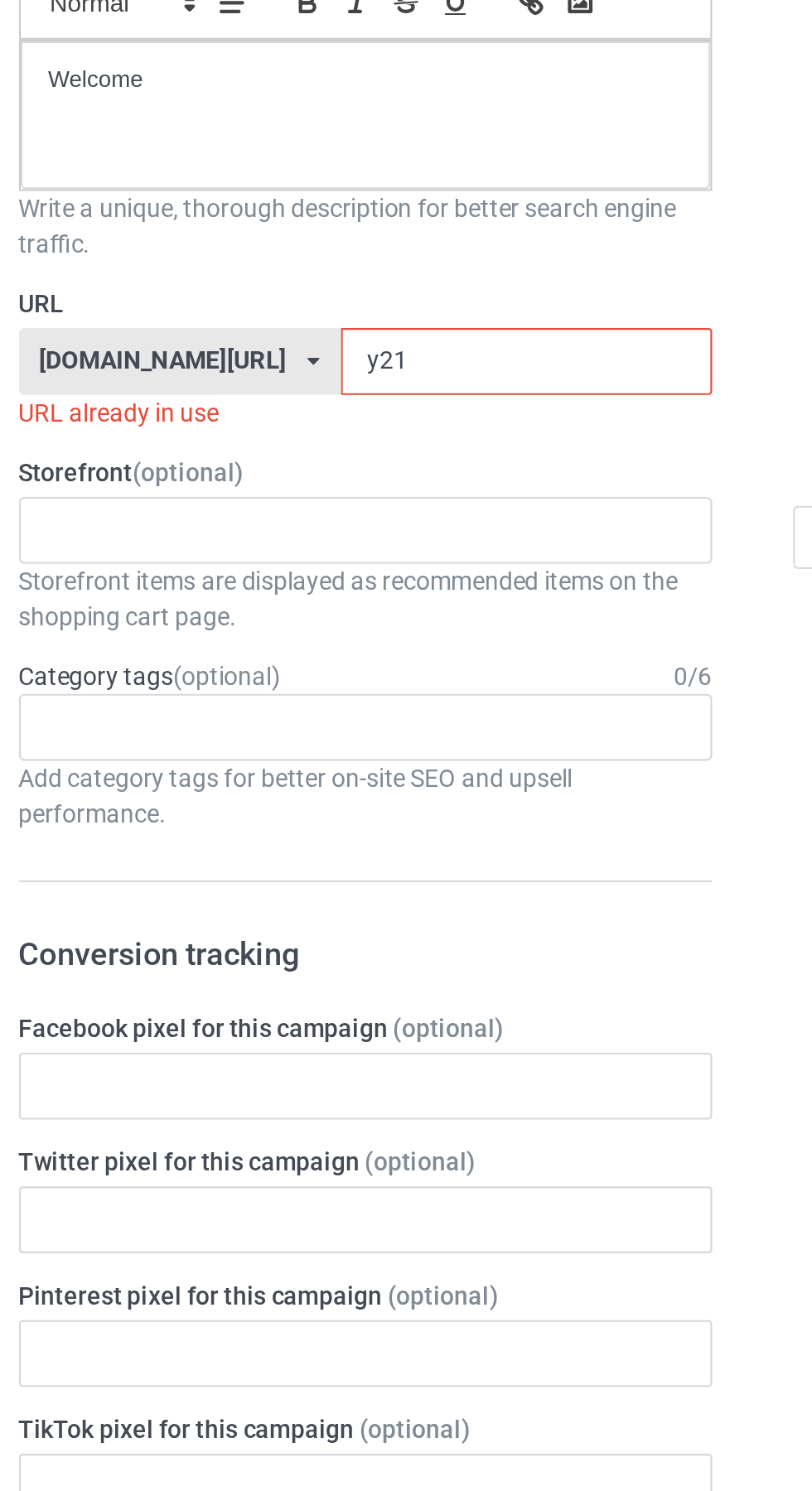
type input "y216"
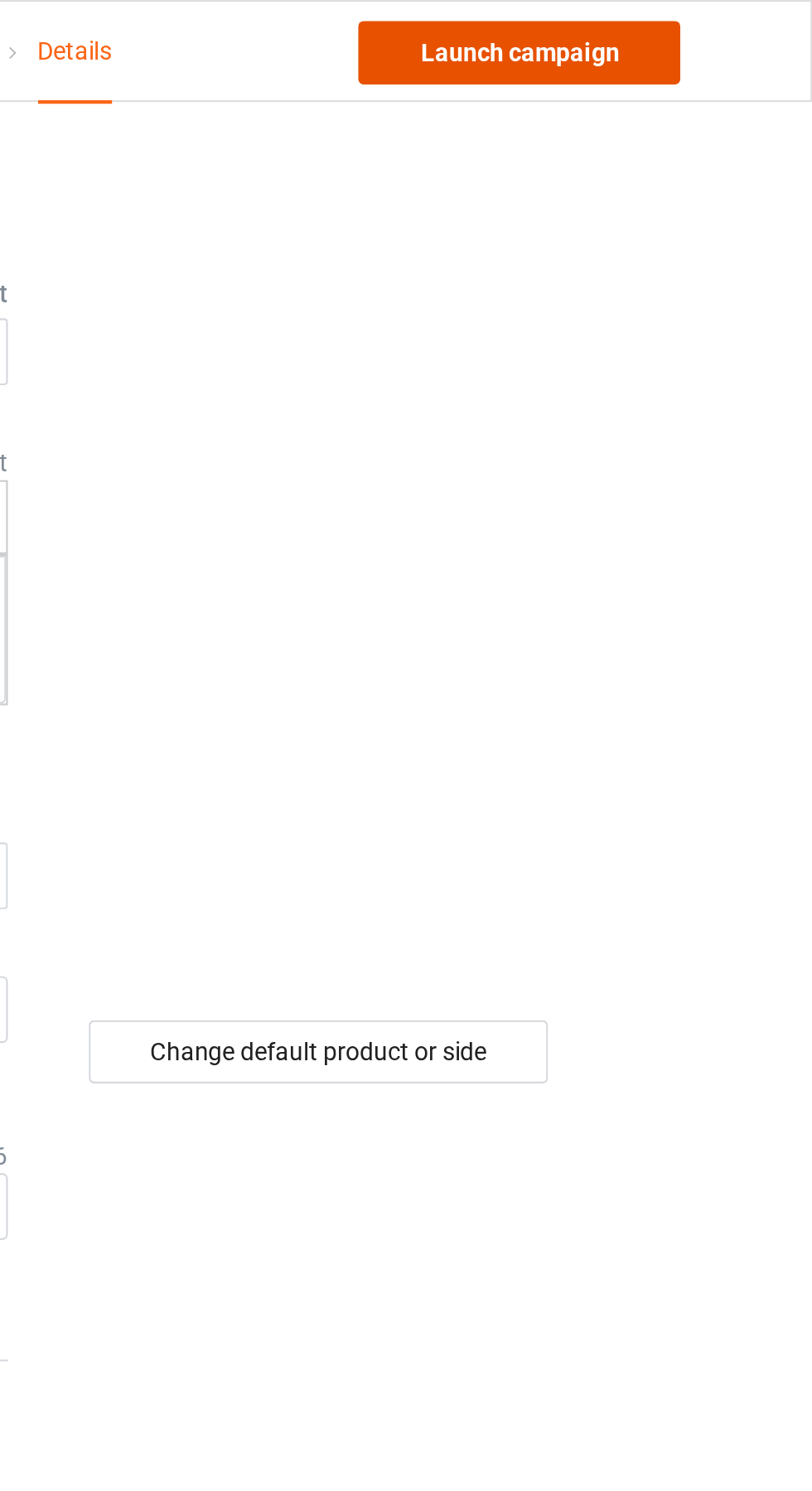
click at [703, 24] on link "Launch campaign" at bounding box center [674, 24] width 151 height 29
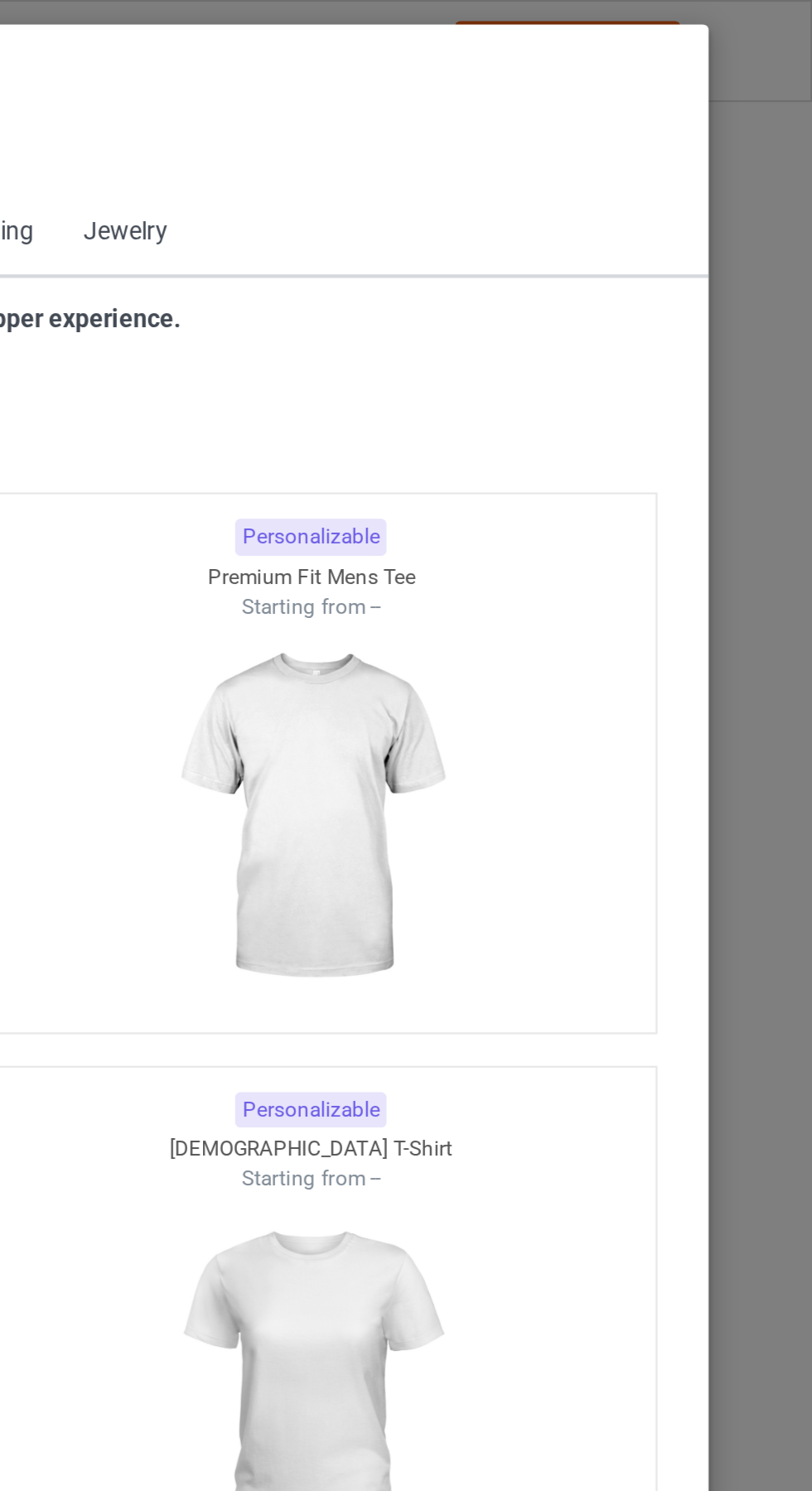
click at [89, 71] on icon at bounding box center [85, 74] width 14 height 12
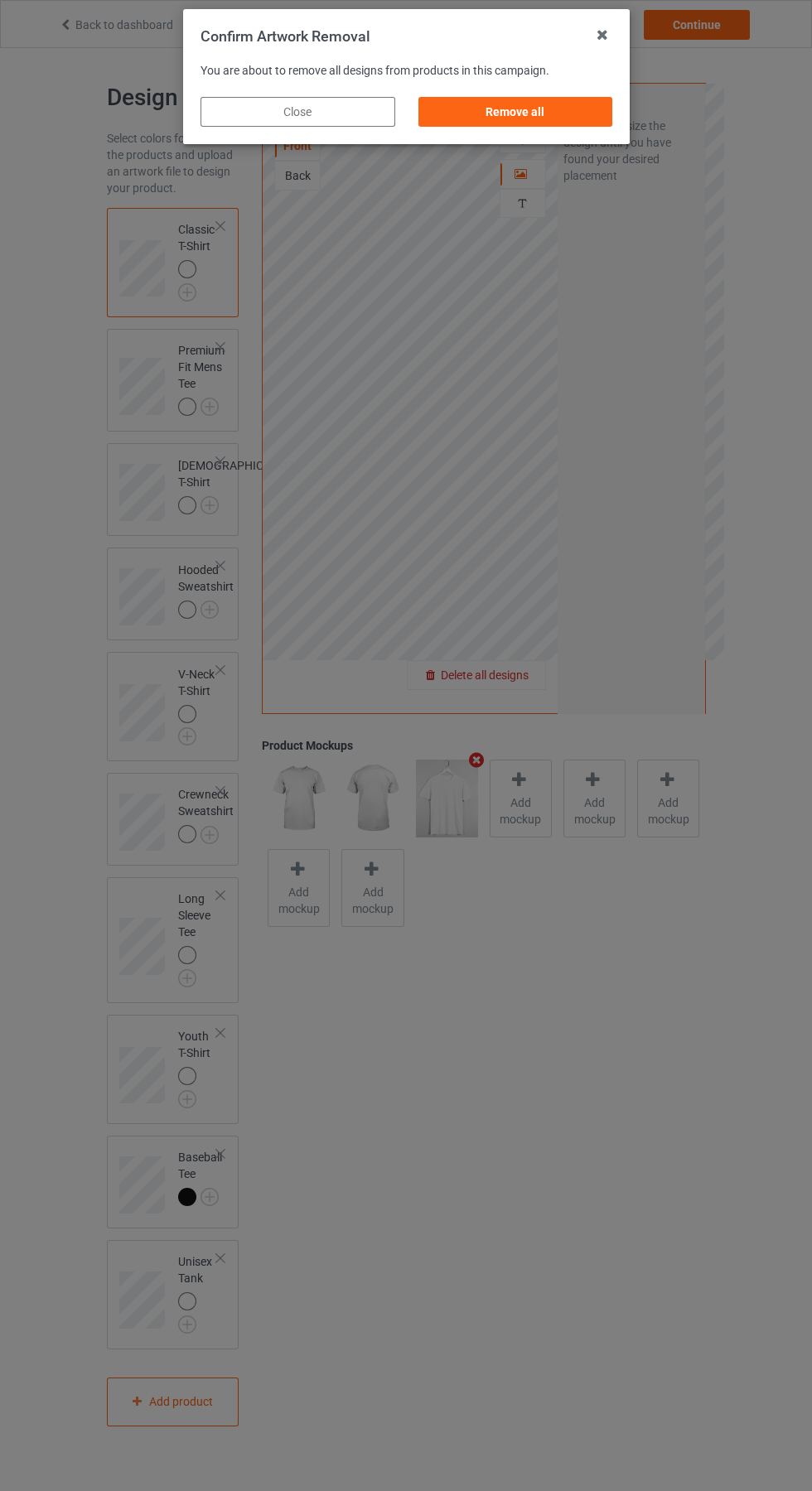
click at [535, 120] on div "Remove all" at bounding box center [515, 111] width 195 height 29
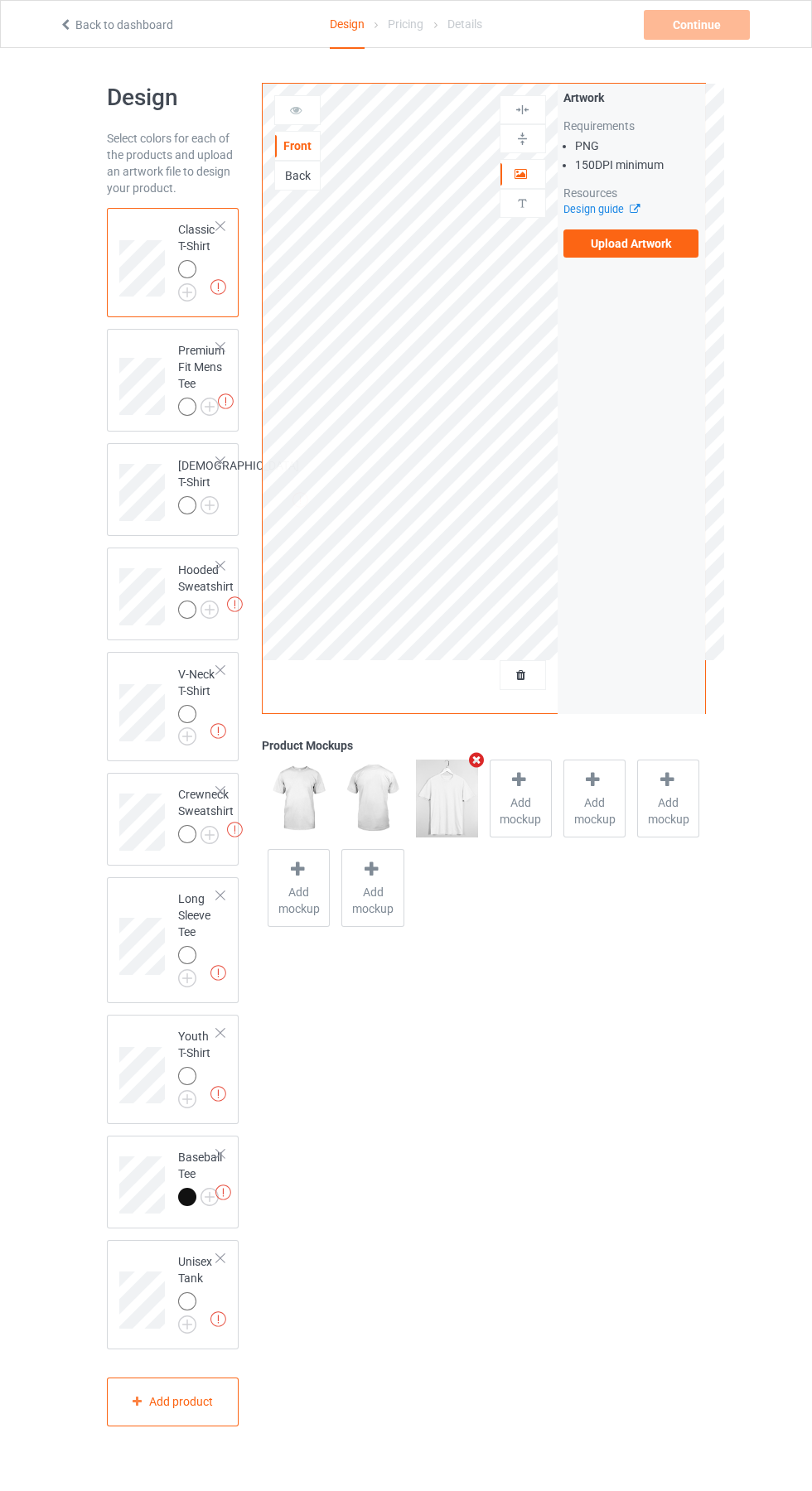
click at [681, 251] on label "Upload Artwork" at bounding box center [630, 244] width 136 height 29
click at [0, 0] on input "Upload Artwork" at bounding box center [0, 0] width 0 height 0
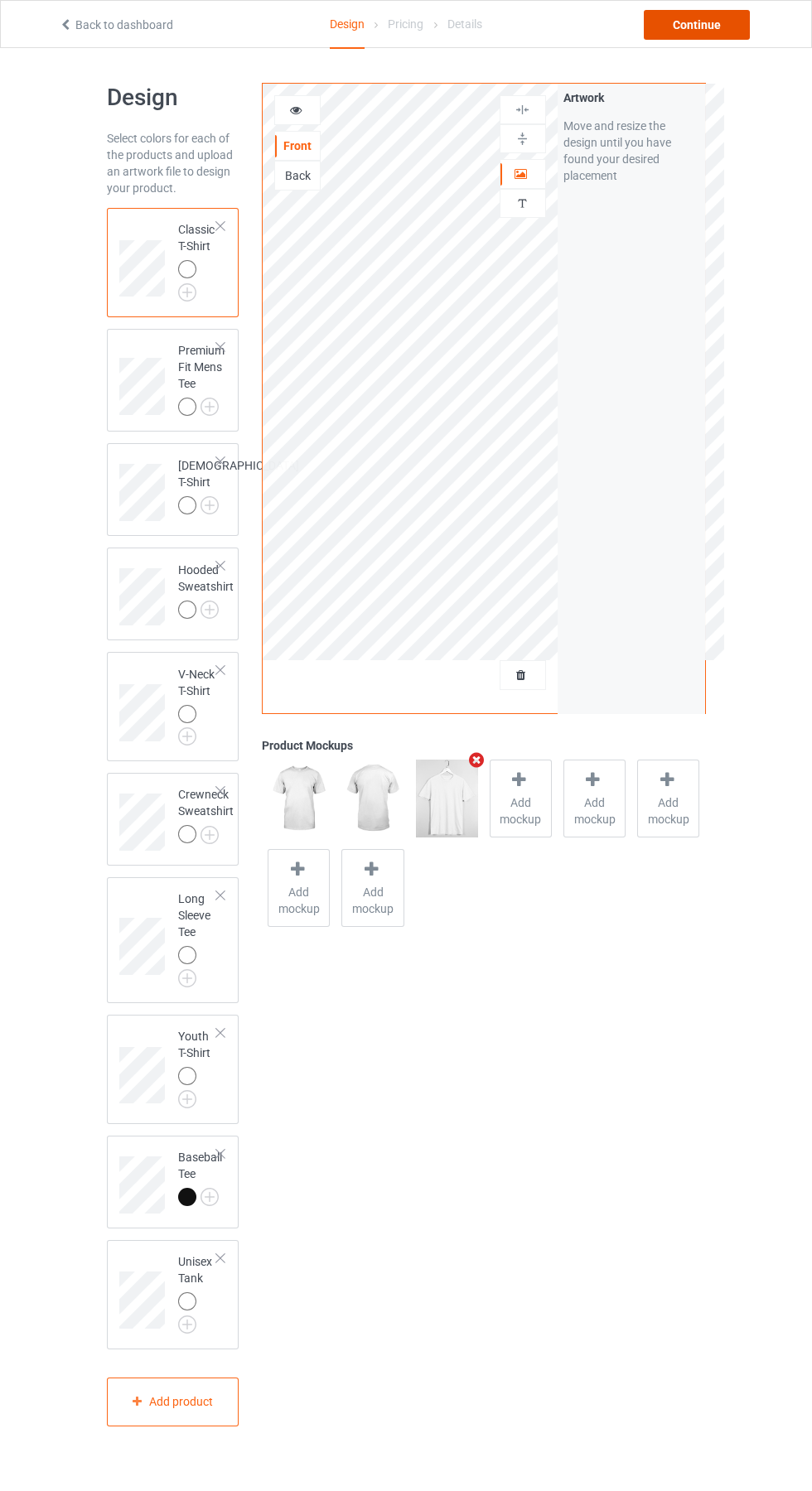
click at [708, 29] on div "Continue" at bounding box center [696, 24] width 106 height 29
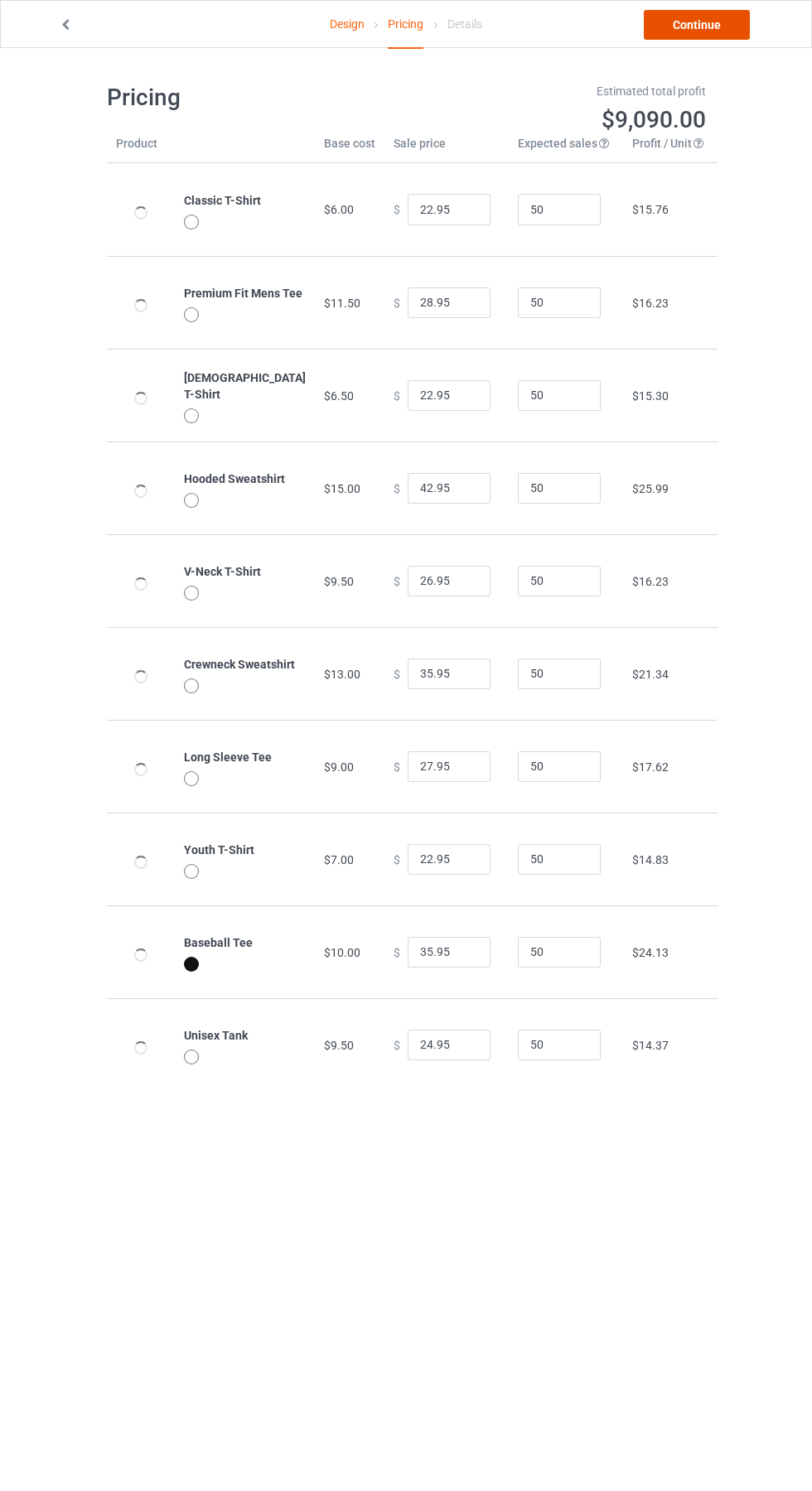
click at [727, 33] on link "Continue" at bounding box center [696, 24] width 106 height 29
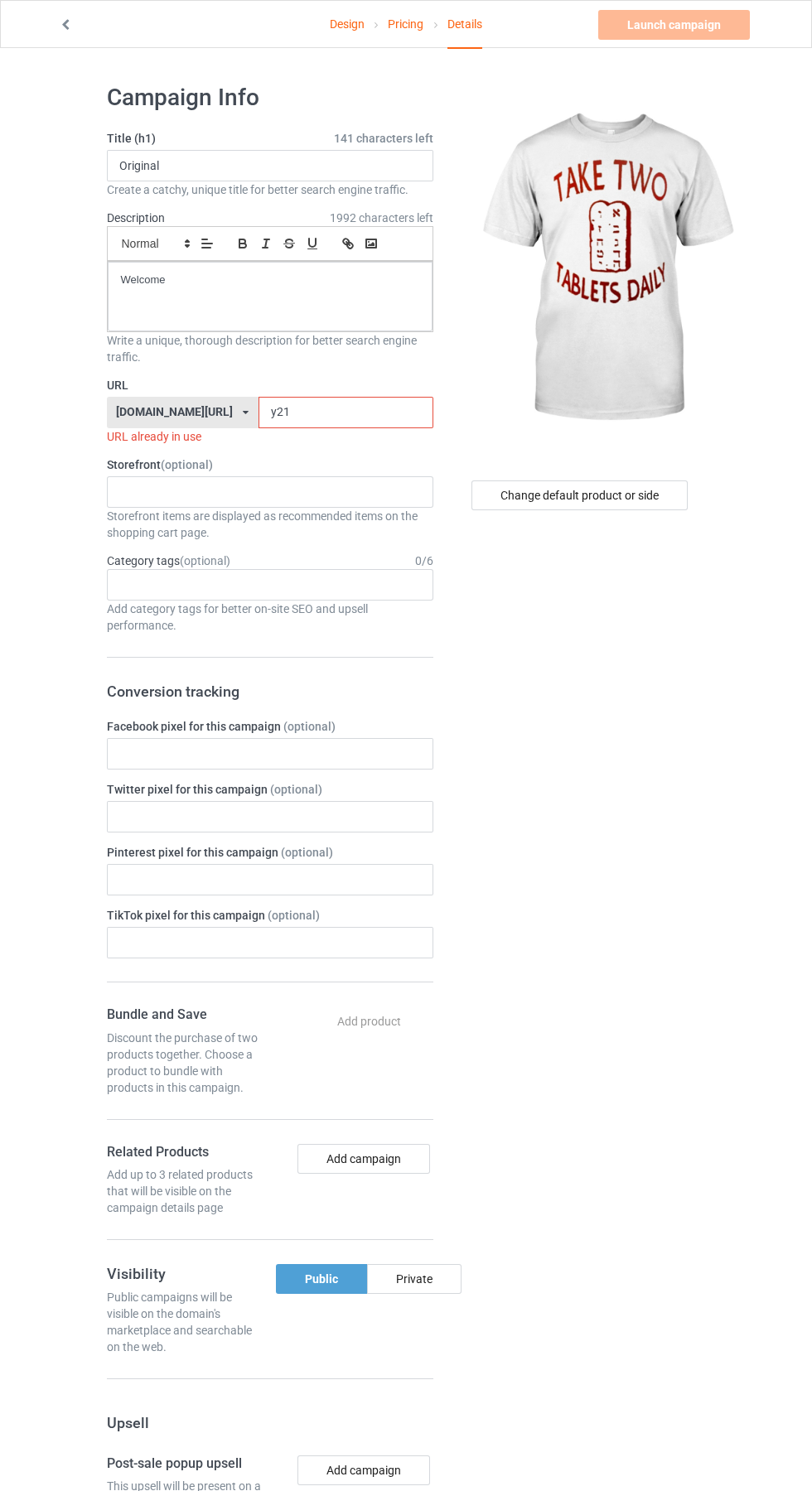
click at [296, 411] on input "y21" at bounding box center [345, 412] width 175 height 31
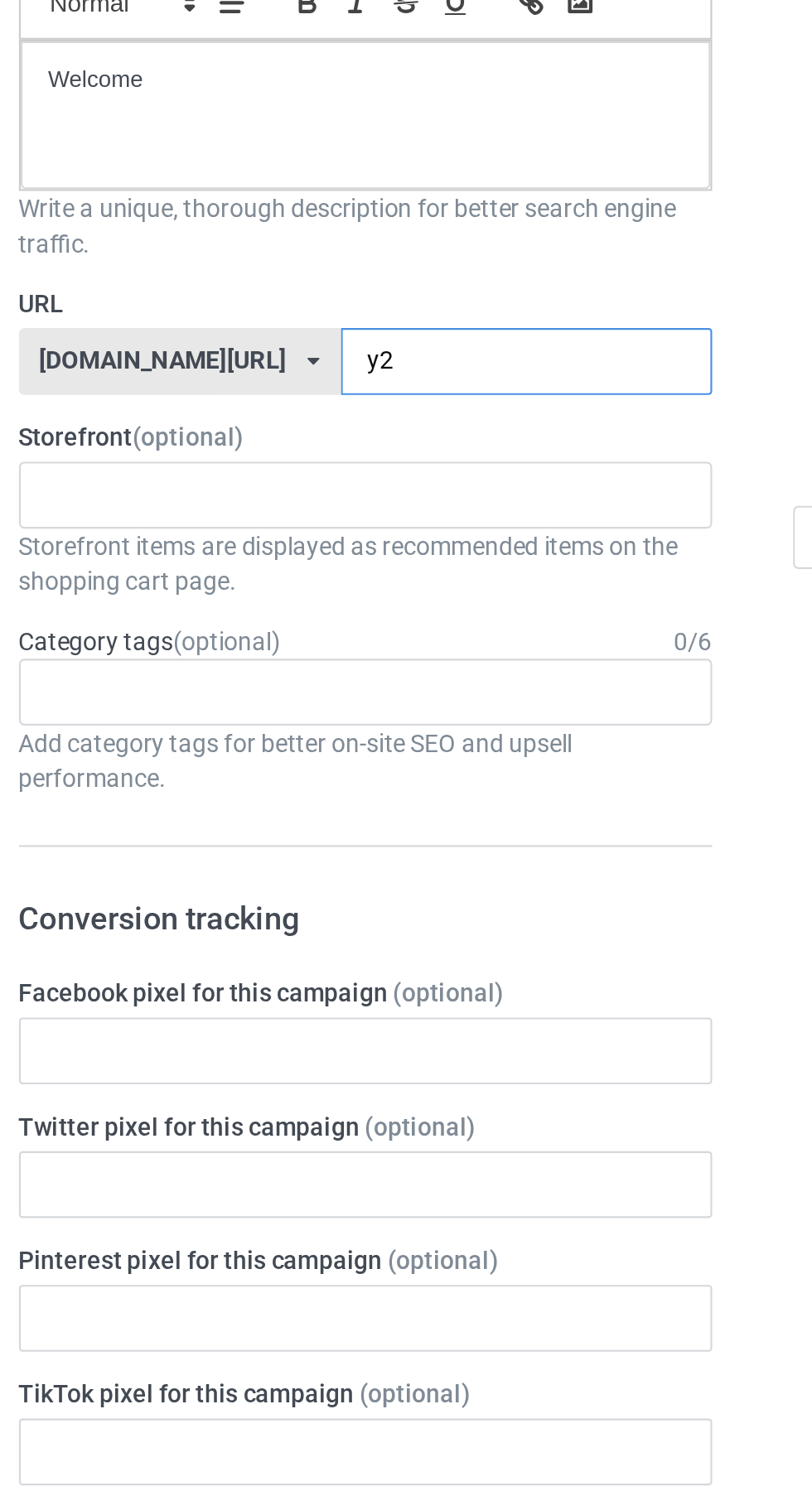
type input "y"
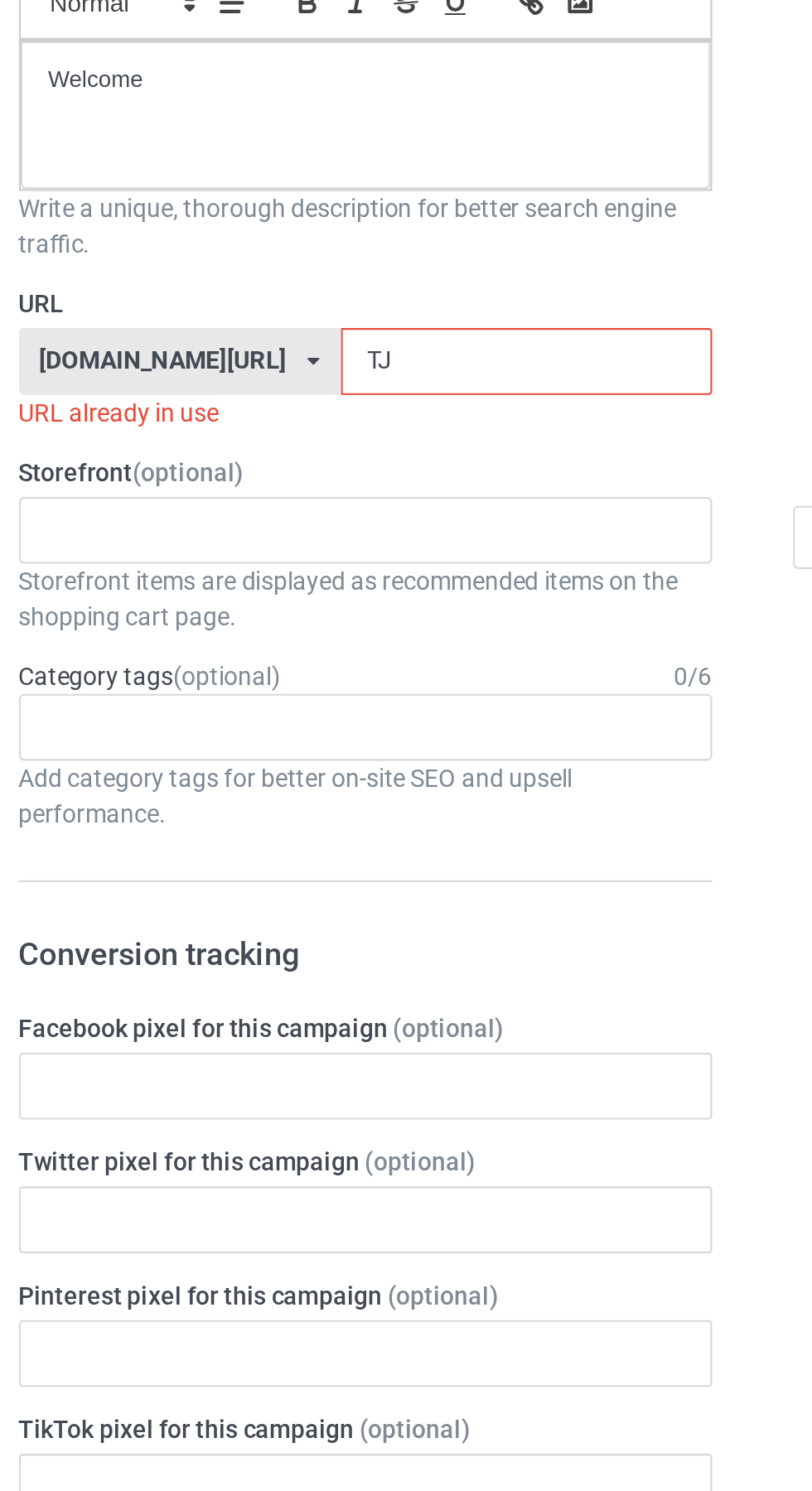
type input "TJK"
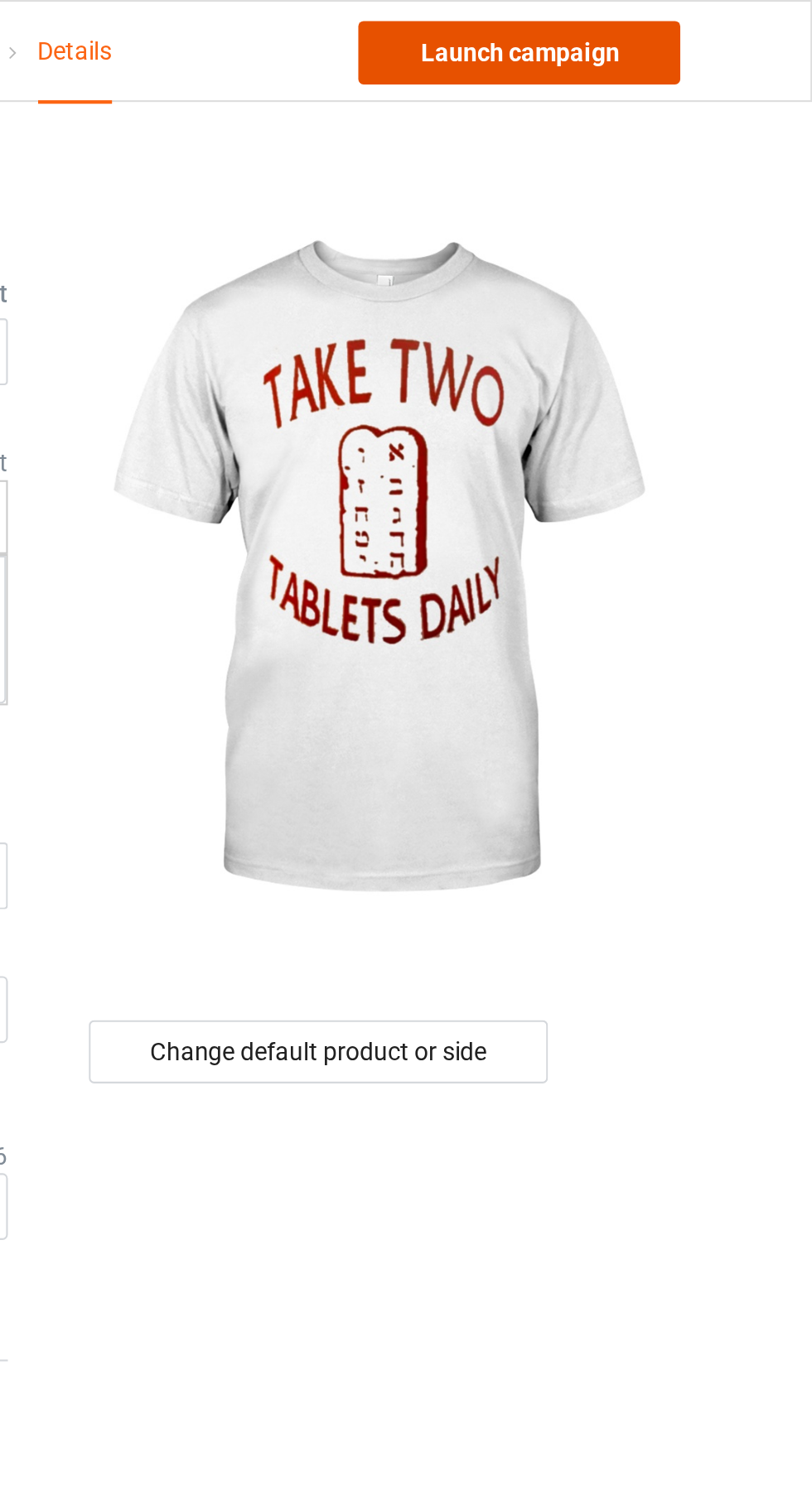
click at [697, 20] on link "Launch campaign" at bounding box center [674, 24] width 151 height 29
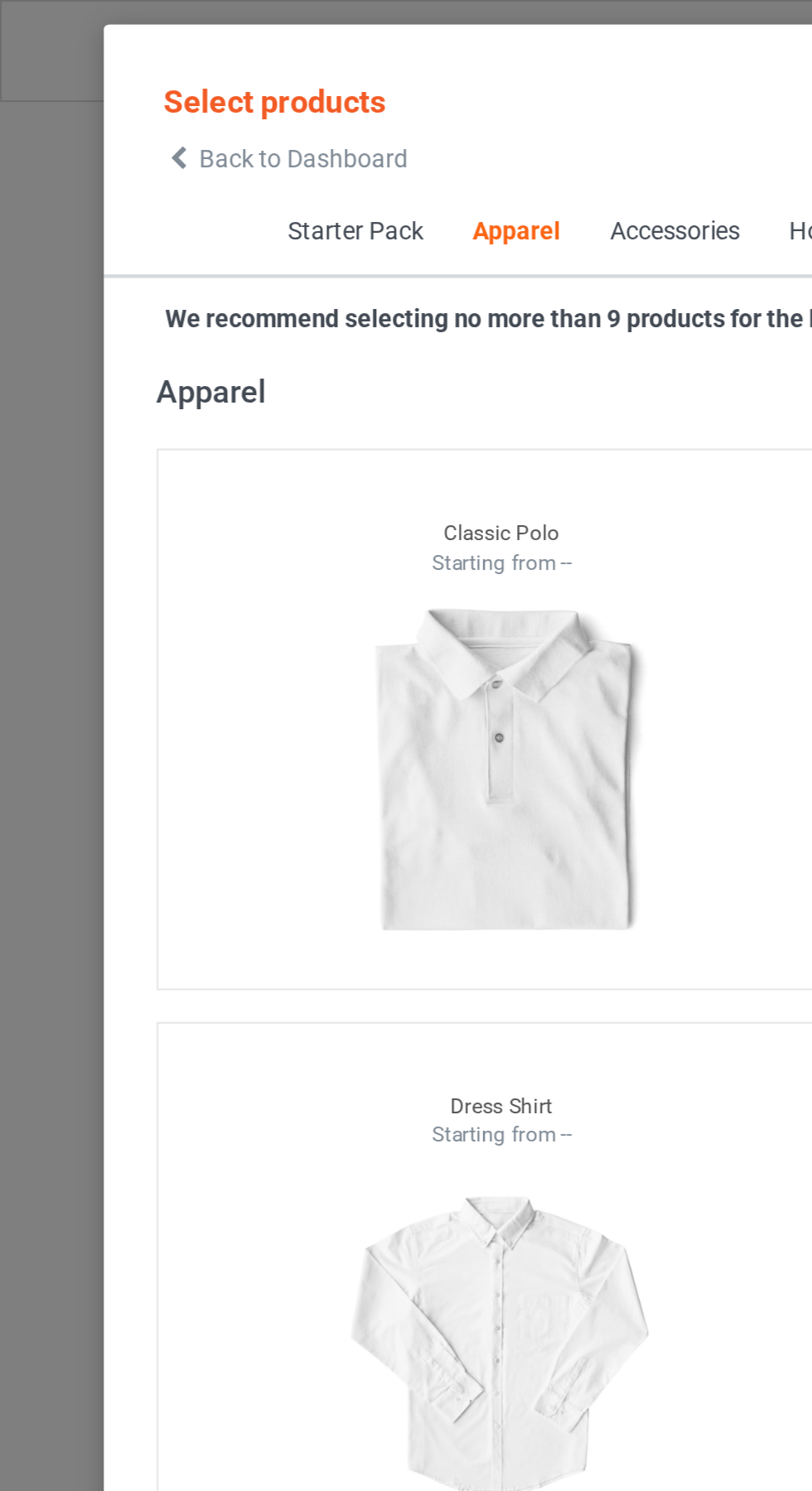
click at [101, 75] on span "Back to Dashboard" at bounding box center [142, 74] width 99 height 13
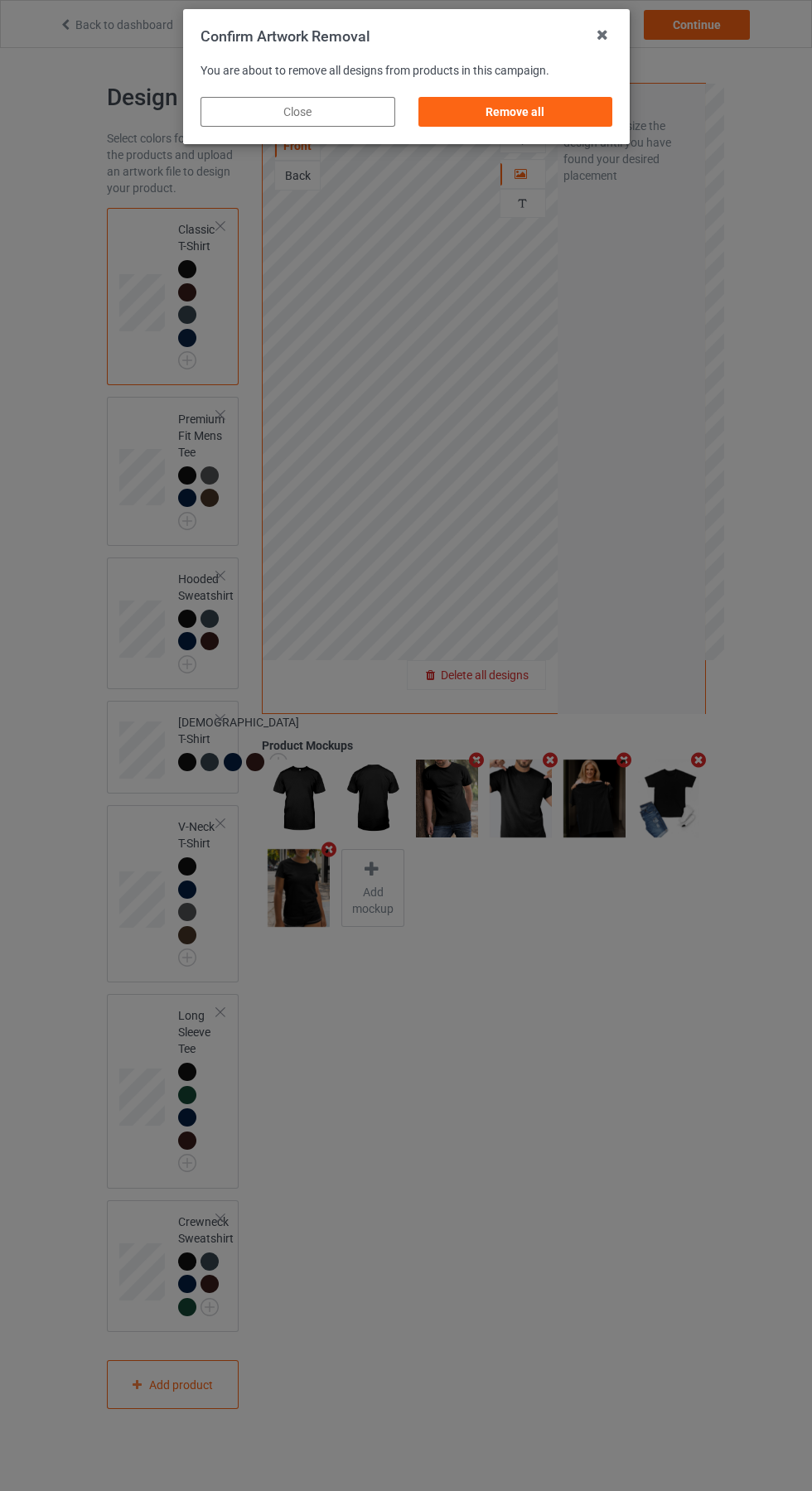
click at [496, 107] on div "Remove all" at bounding box center [515, 111] width 195 height 29
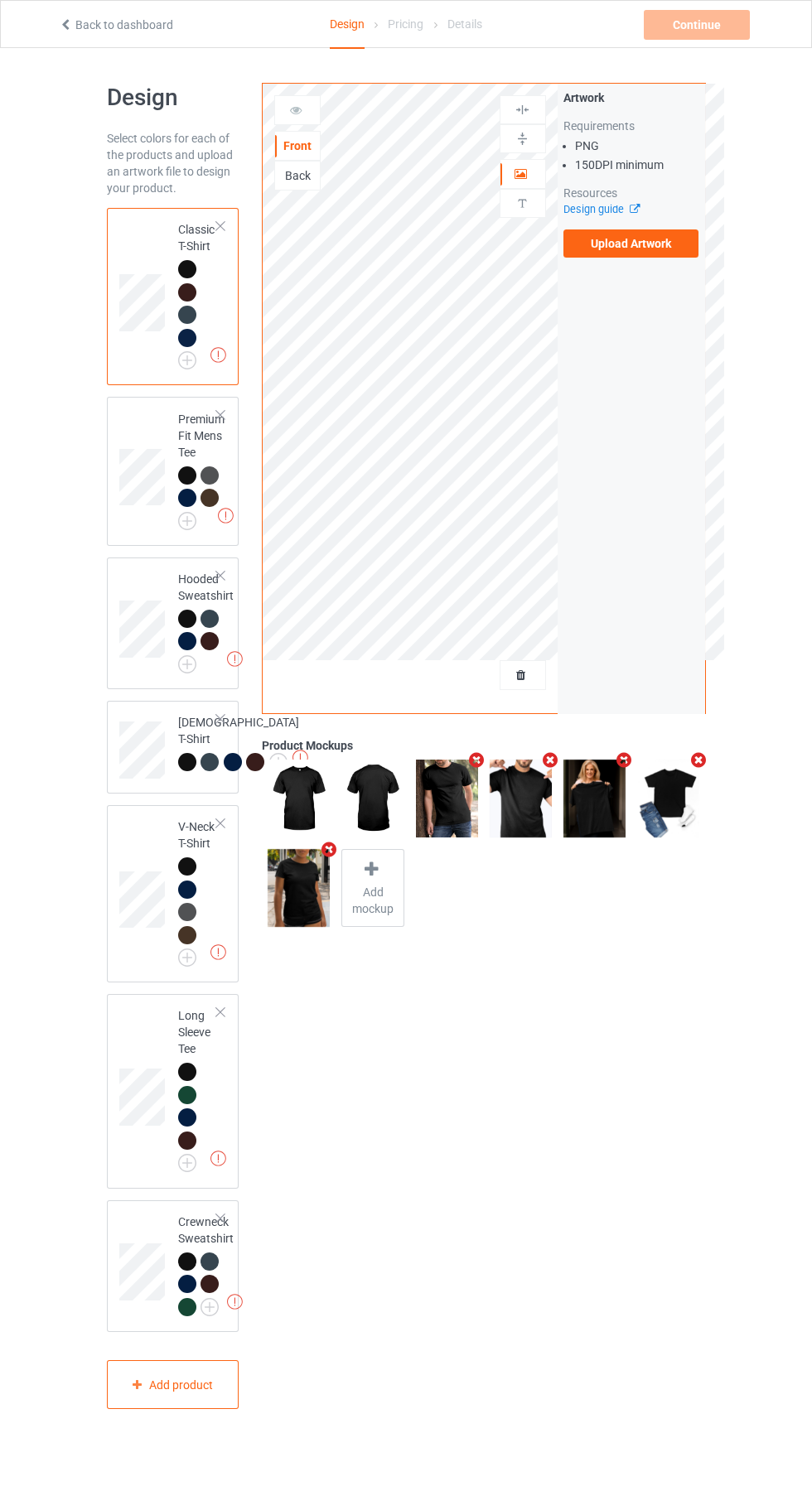
click at [619, 243] on label "Upload Artwork" at bounding box center [630, 244] width 136 height 29
click at [0, 0] on input "Upload Artwork" at bounding box center [0, 0] width 0 height 0
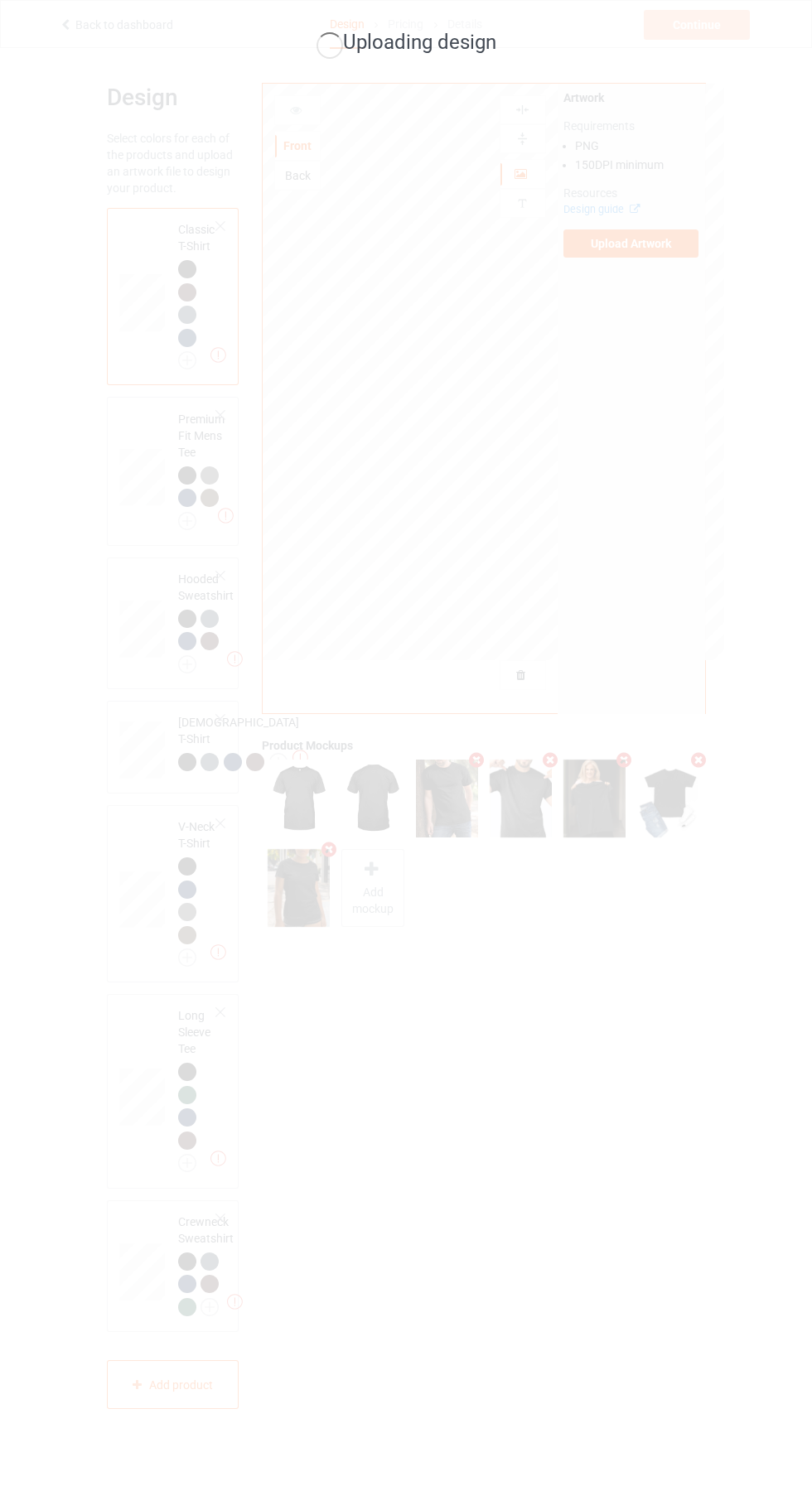
click at [794, 1475] on div "Uploading design" at bounding box center [406, 746] width 812 height 1491
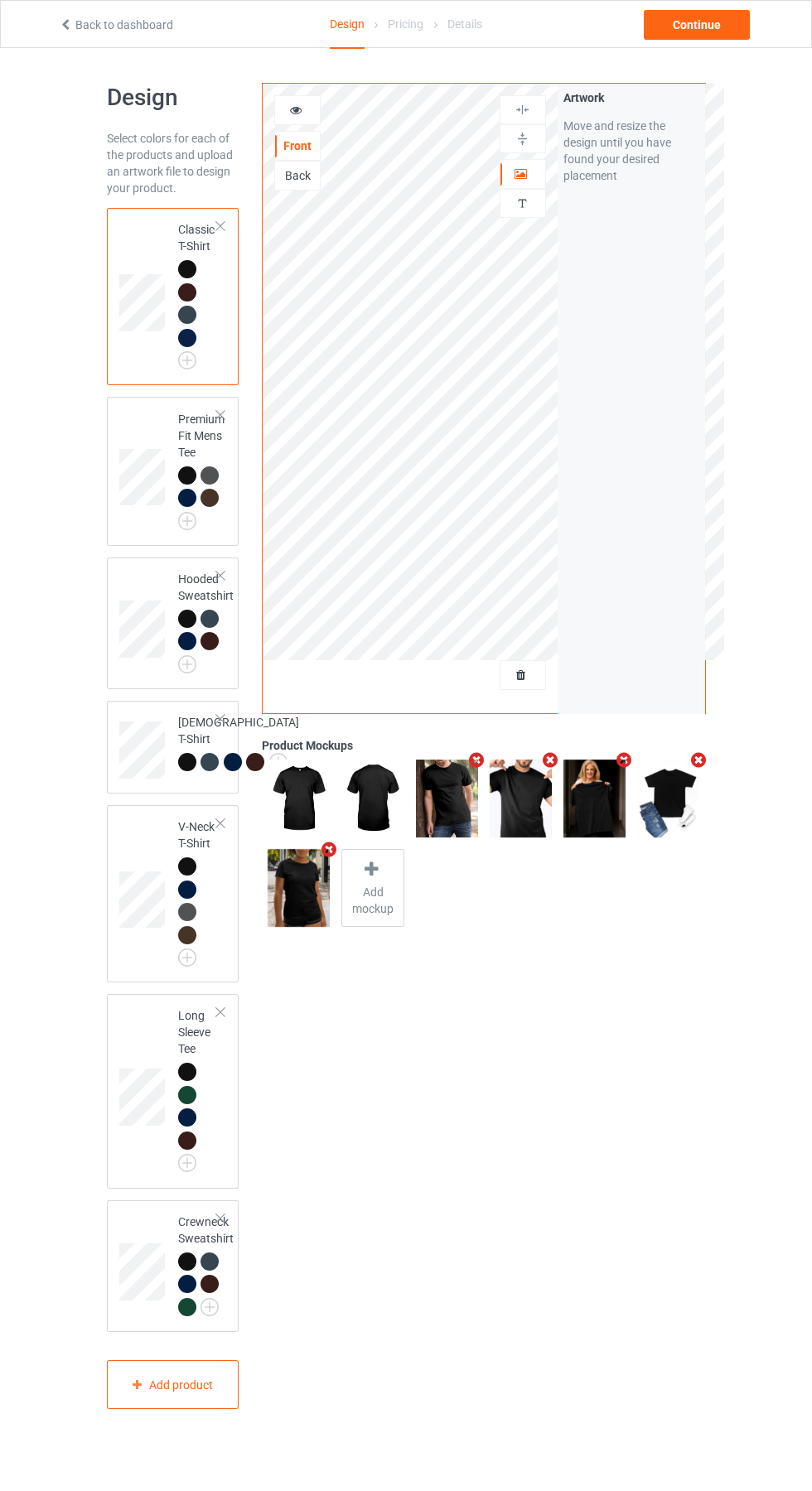
click at [798, 1438] on div "Design Select colors for each of the products and upload an artwork file to des…" at bounding box center [406, 746] width 812 height 1396
click at [666, 93] on div "Artwork" at bounding box center [630, 97] width 136 height 17
click at [706, 29] on div "Continue" at bounding box center [696, 24] width 106 height 29
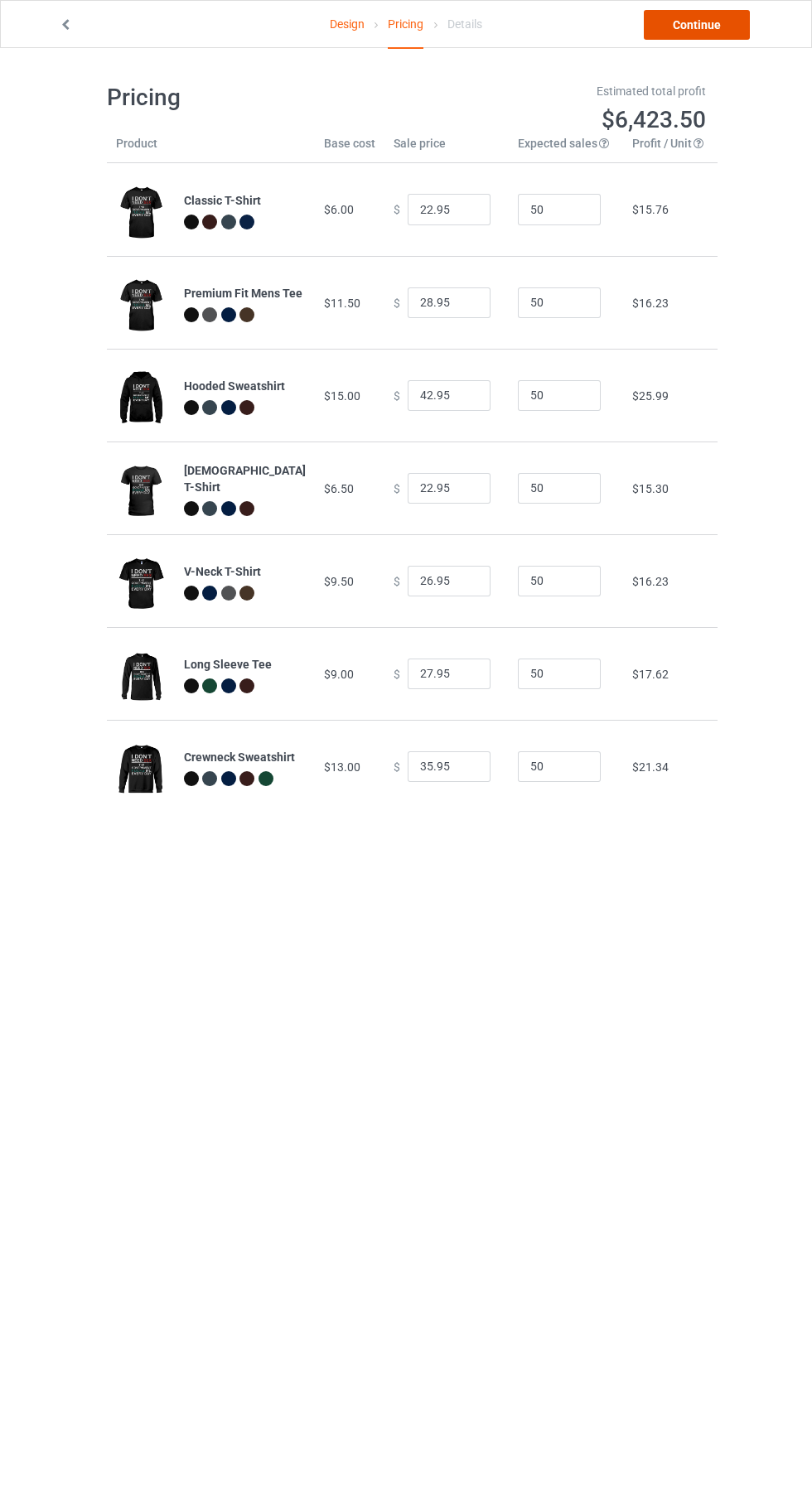
click at [706, 18] on link "Continue" at bounding box center [696, 24] width 106 height 29
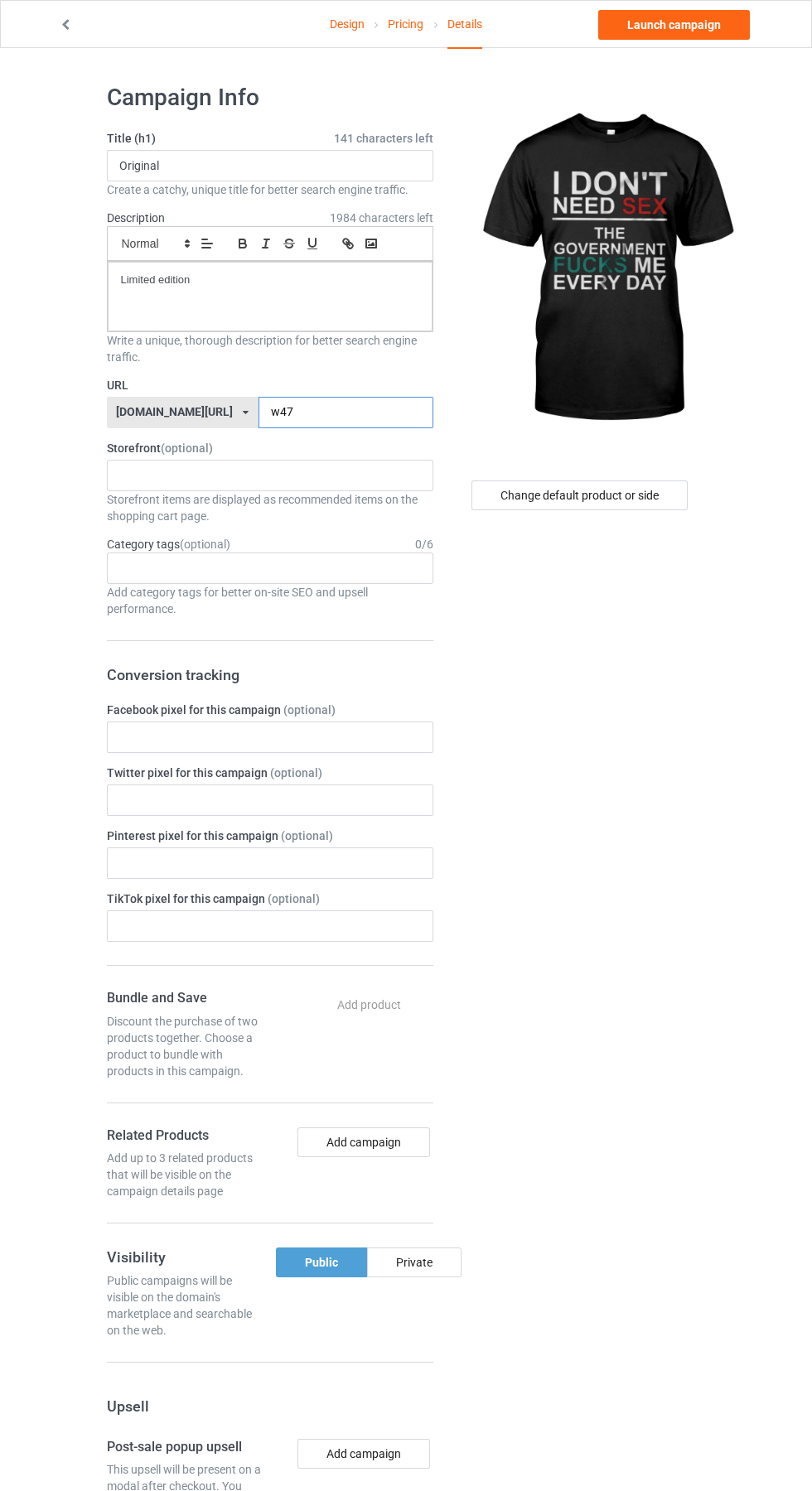
click at [293, 420] on input "w47" at bounding box center [345, 412] width 175 height 31
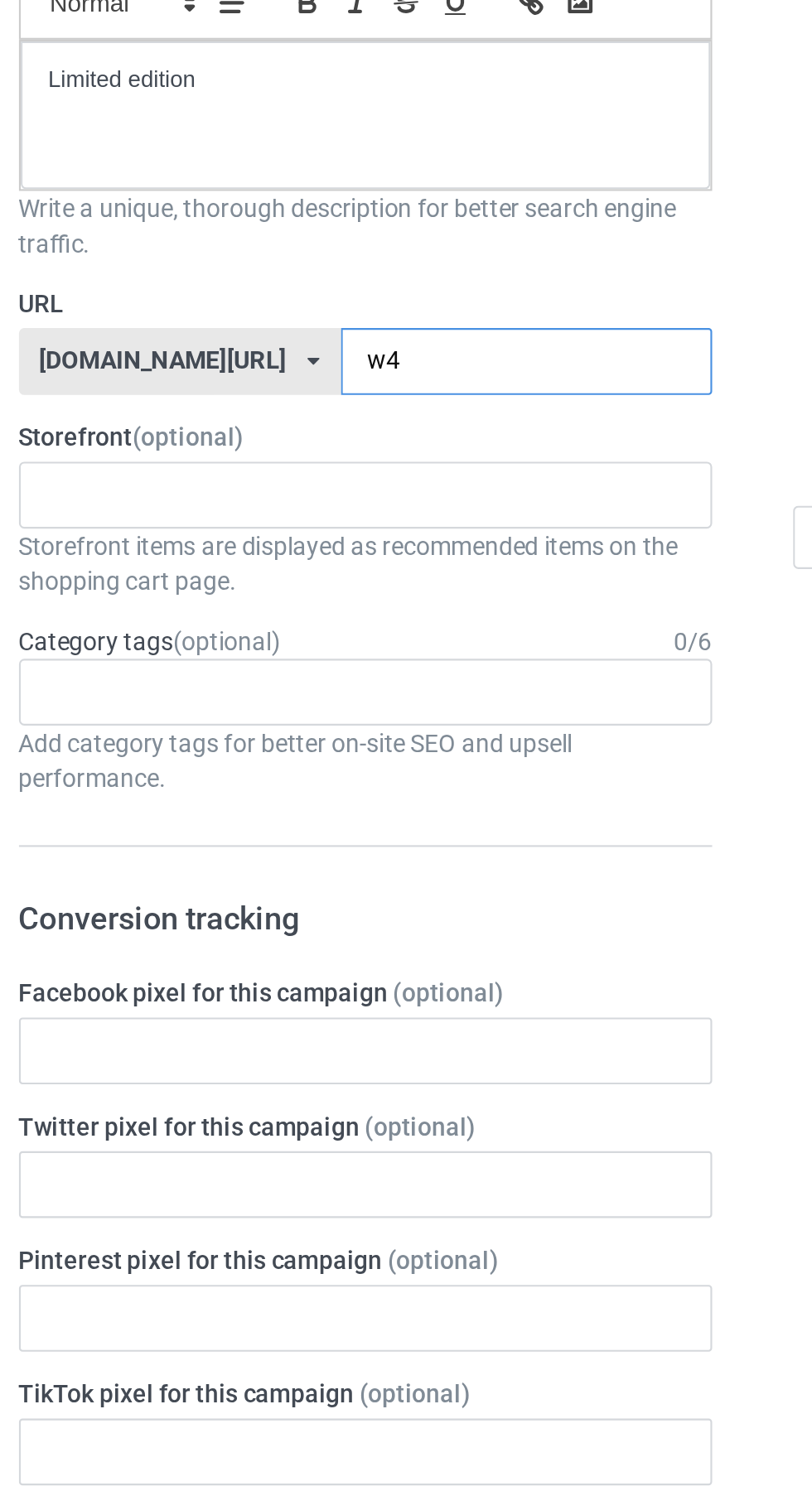
type input "w"
type input "HZ"
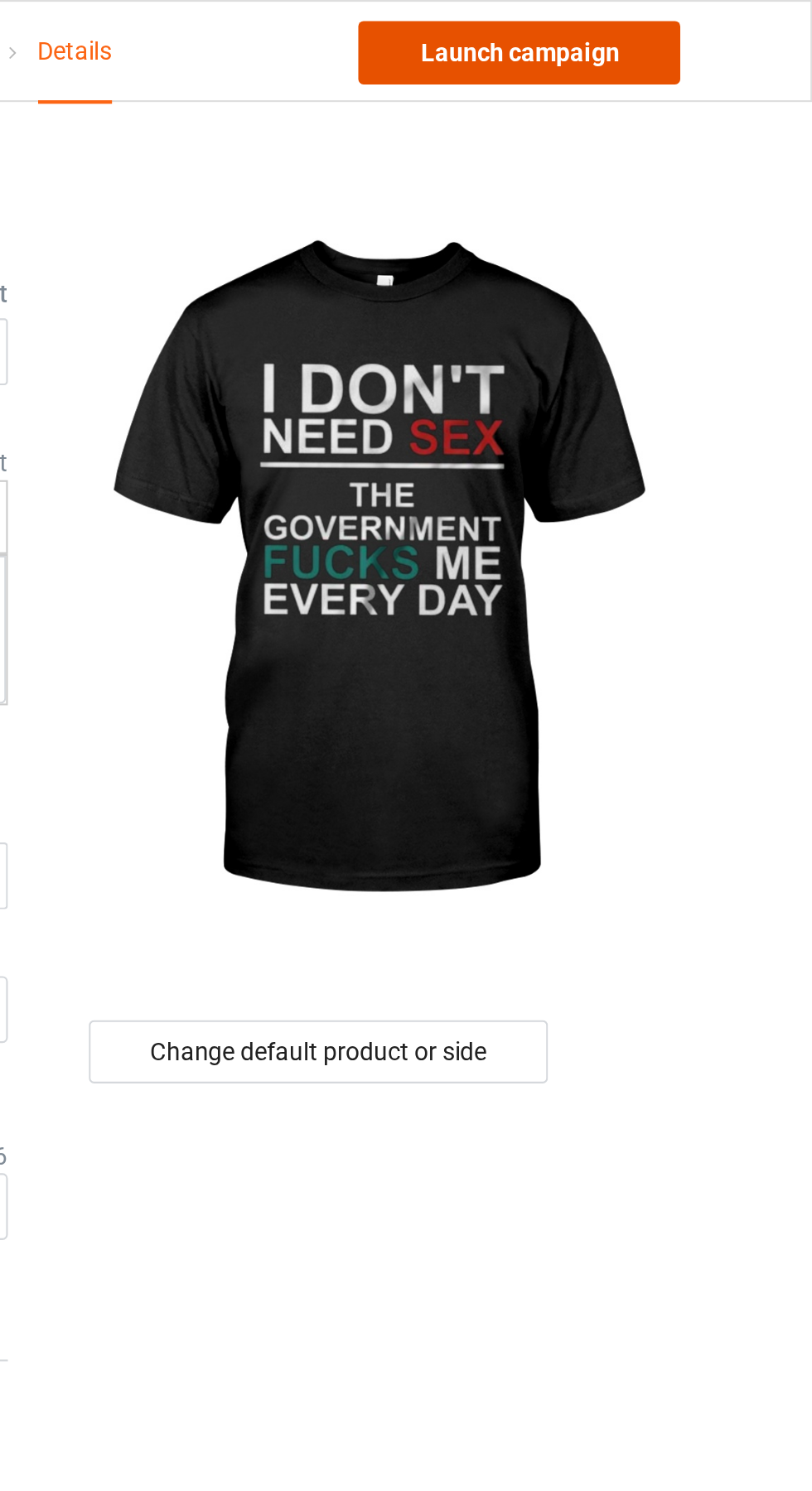
click at [684, 24] on link "Launch campaign" at bounding box center [674, 24] width 151 height 29
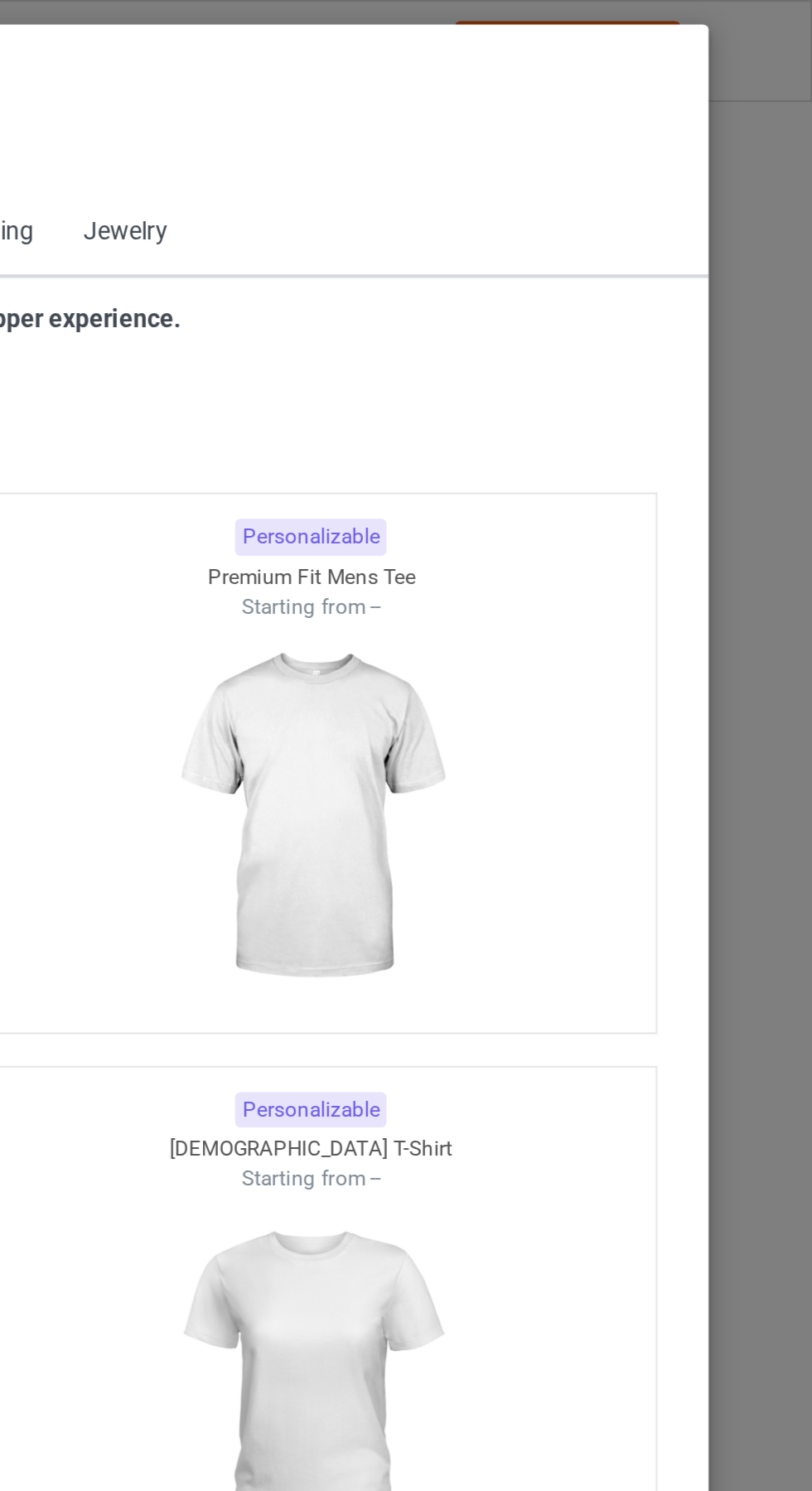
scroll to position [886, 0]
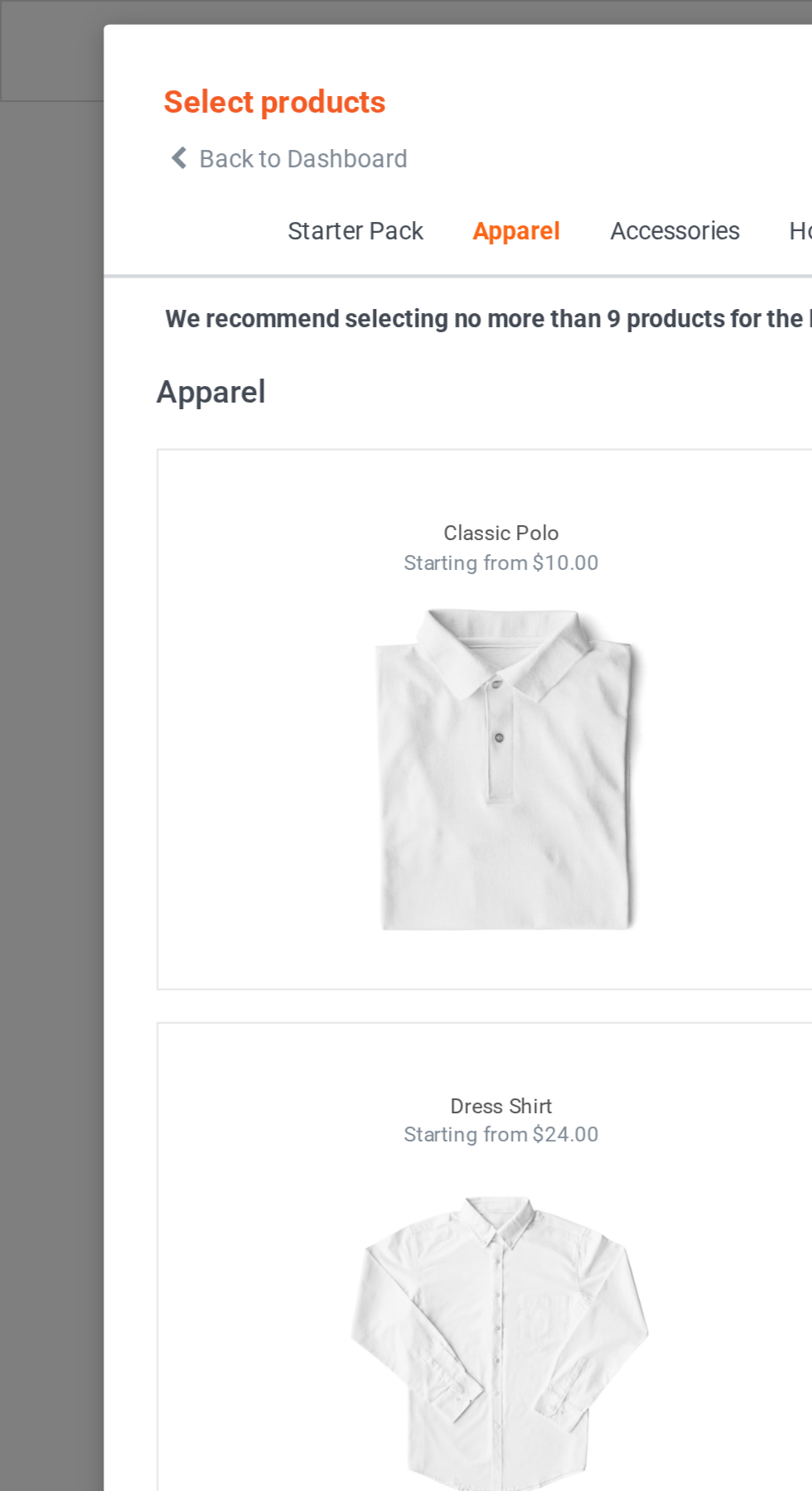
click at [94, 77] on span "Back to Dashboard" at bounding box center [142, 74] width 99 height 13
